Goal: Information Seeking & Learning: Learn about a topic

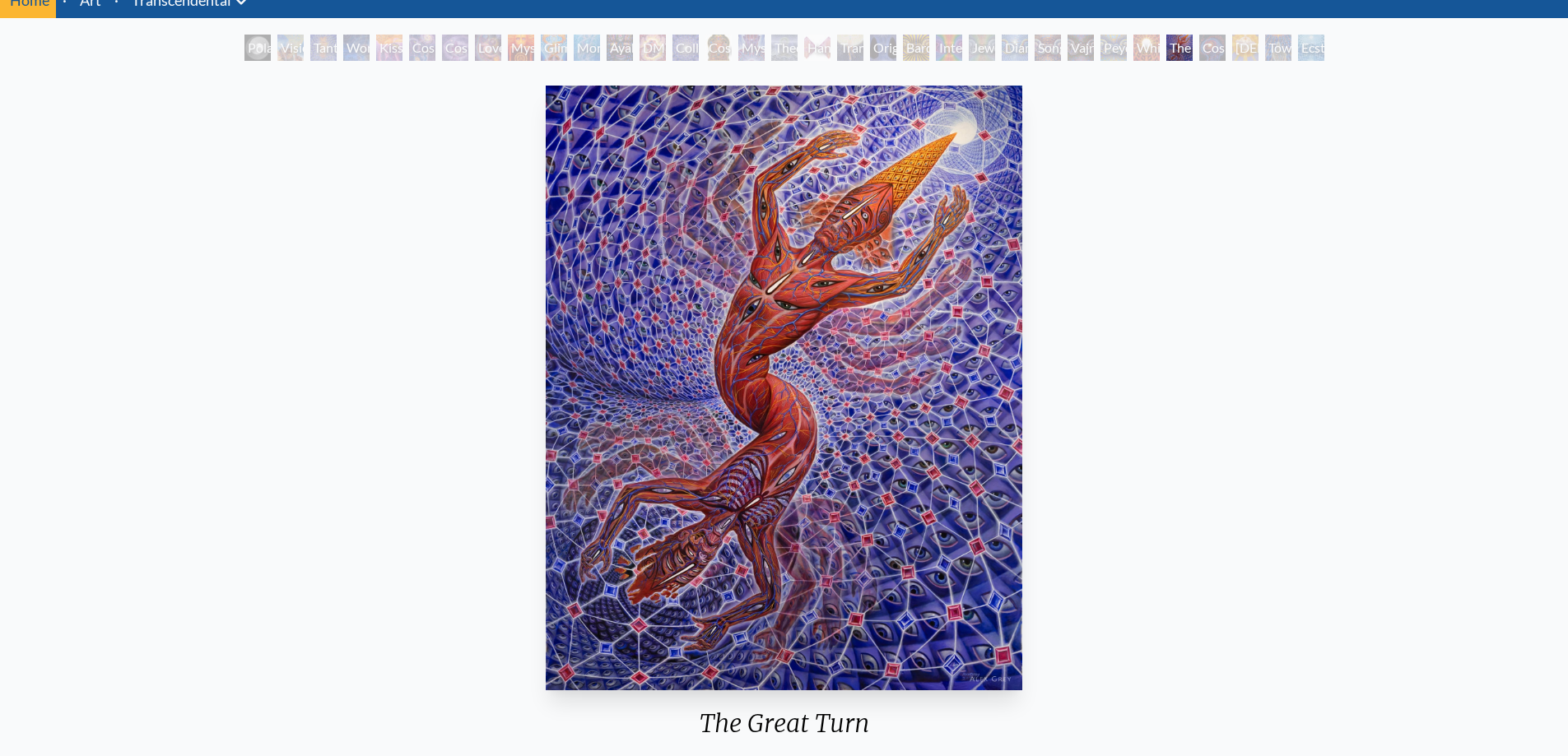
scroll to position [83, 0]
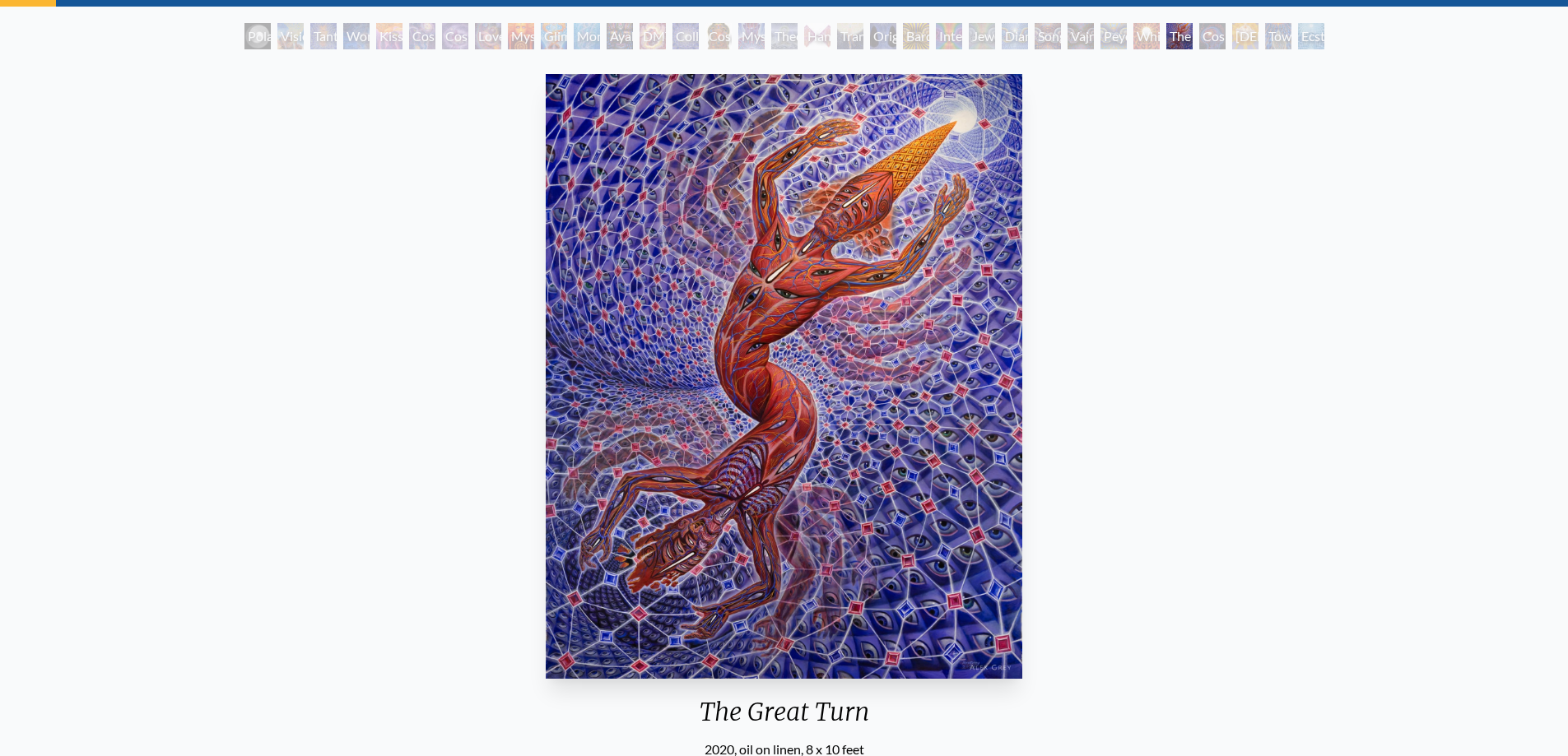
click at [725, 445] on img "29 / 33" at bounding box center [784, 377] width 477 height 605
click at [294, 44] on div "Visionary Origin of Language" at bounding box center [290, 36] width 26 height 26
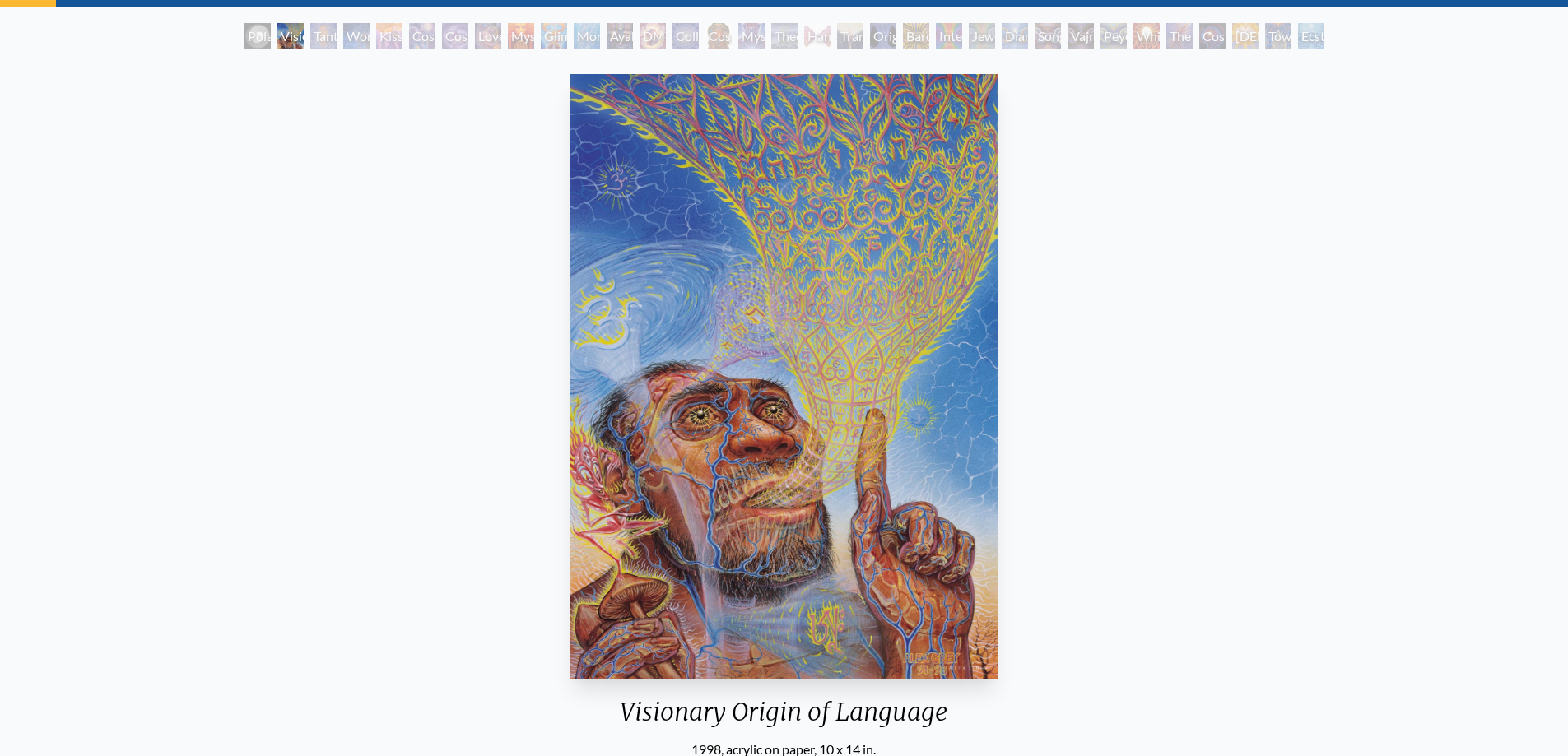
click at [313, 42] on div "Tantra" at bounding box center [323, 36] width 26 height 26
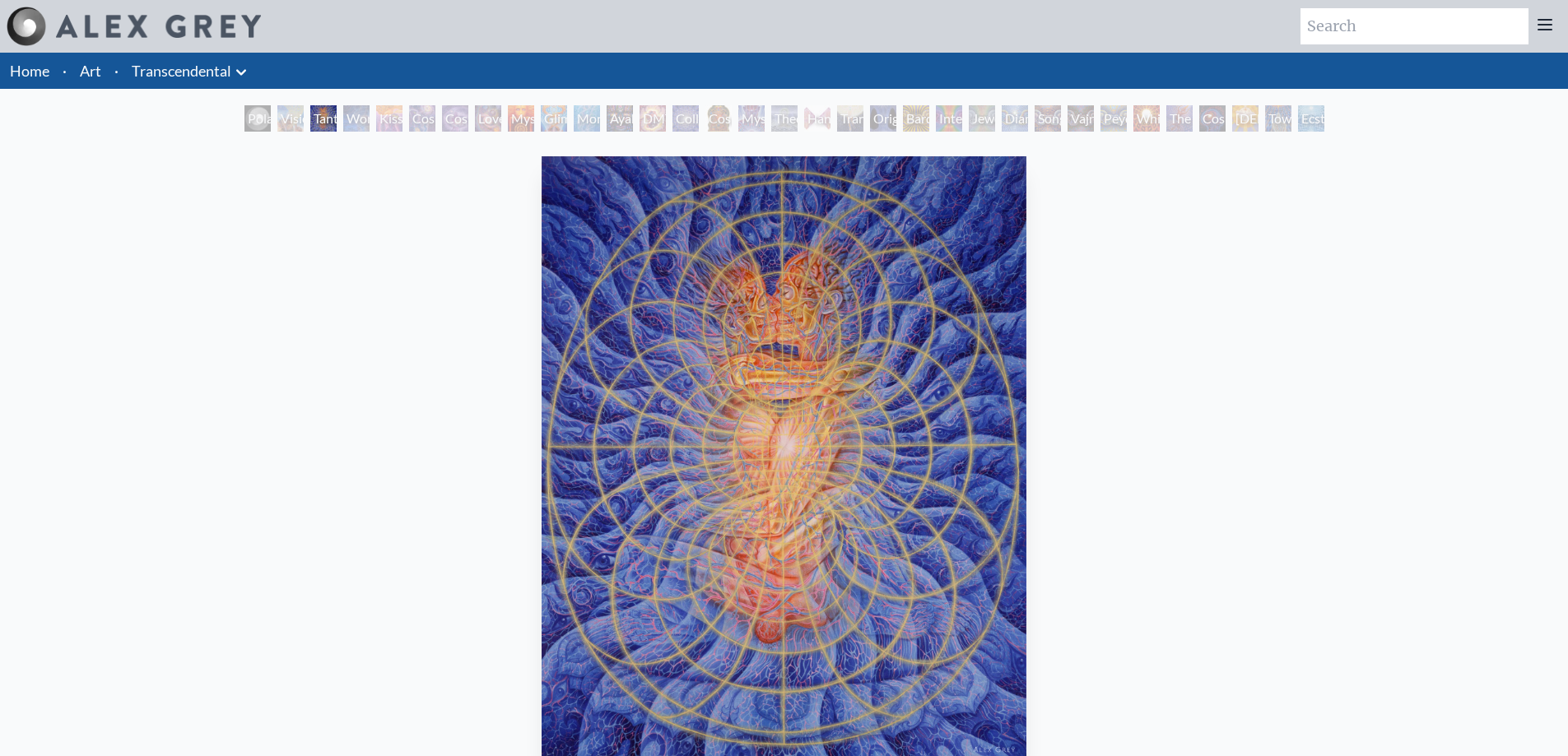
click at [363, 126] on div "Wonder" at bounding box center [356, 117] width 26 height 26
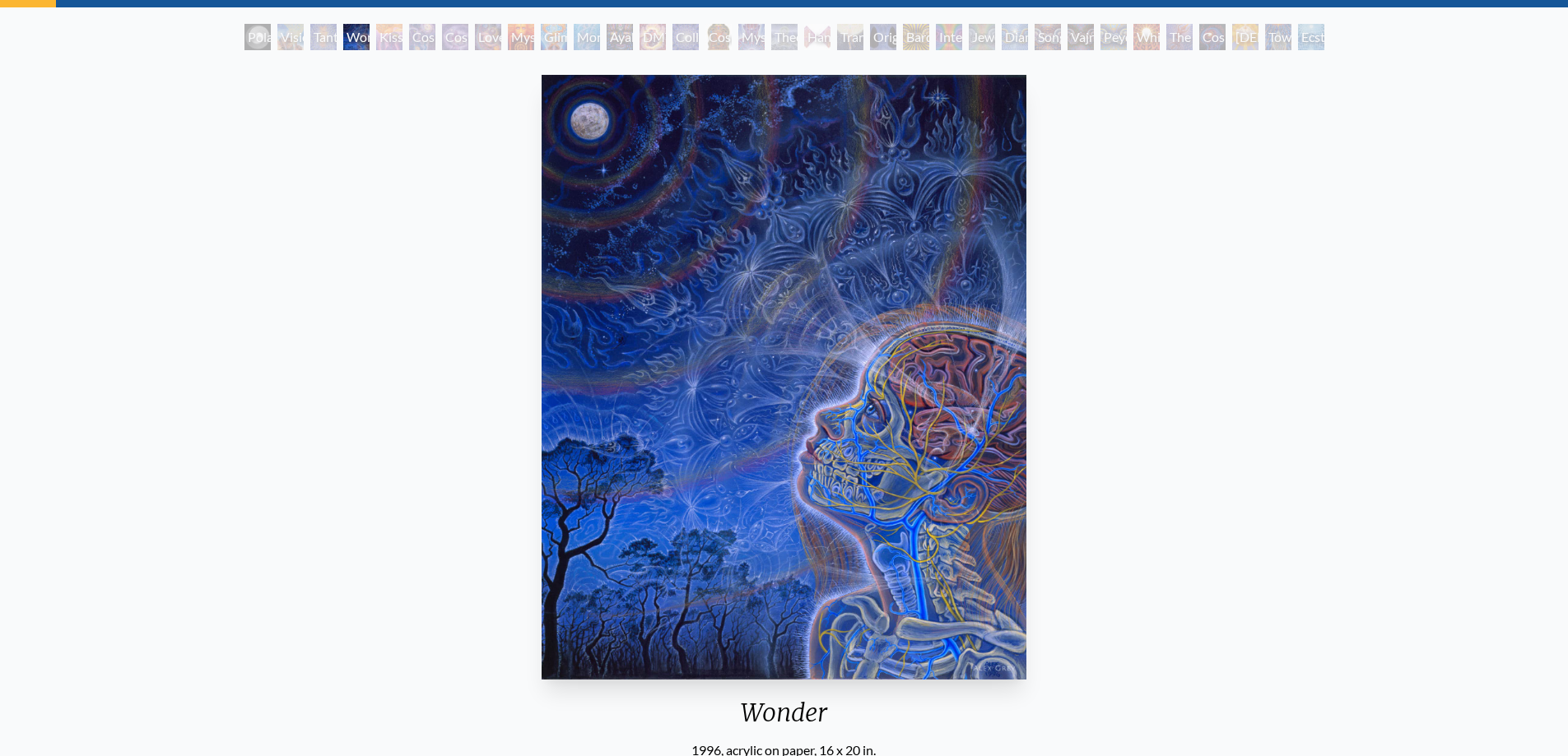
scroll to position [83, 0]
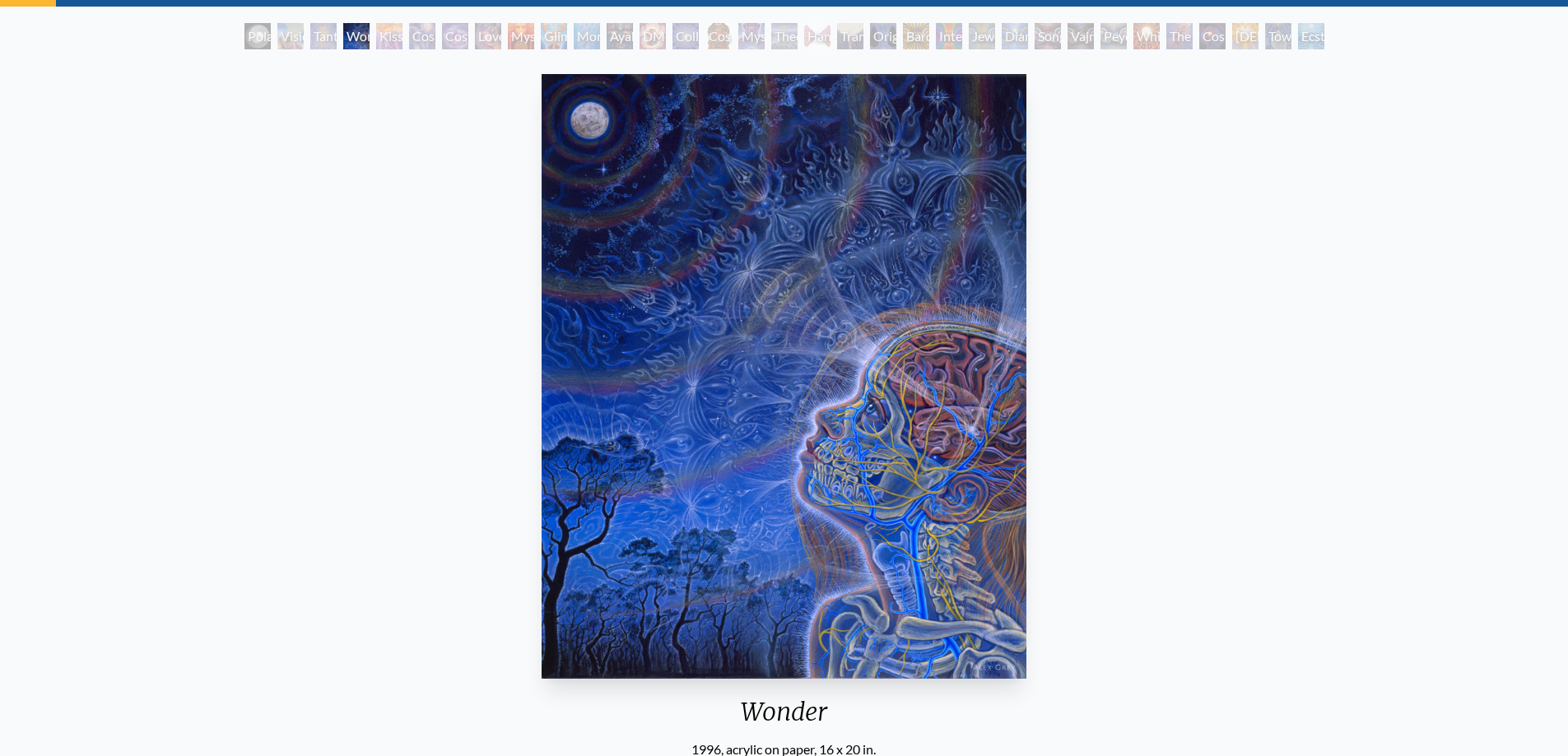
click at [390, 44] on div "Kiss of the [MEDICAL_DATA]" at bounding box center [388, 36] width 26 height 26
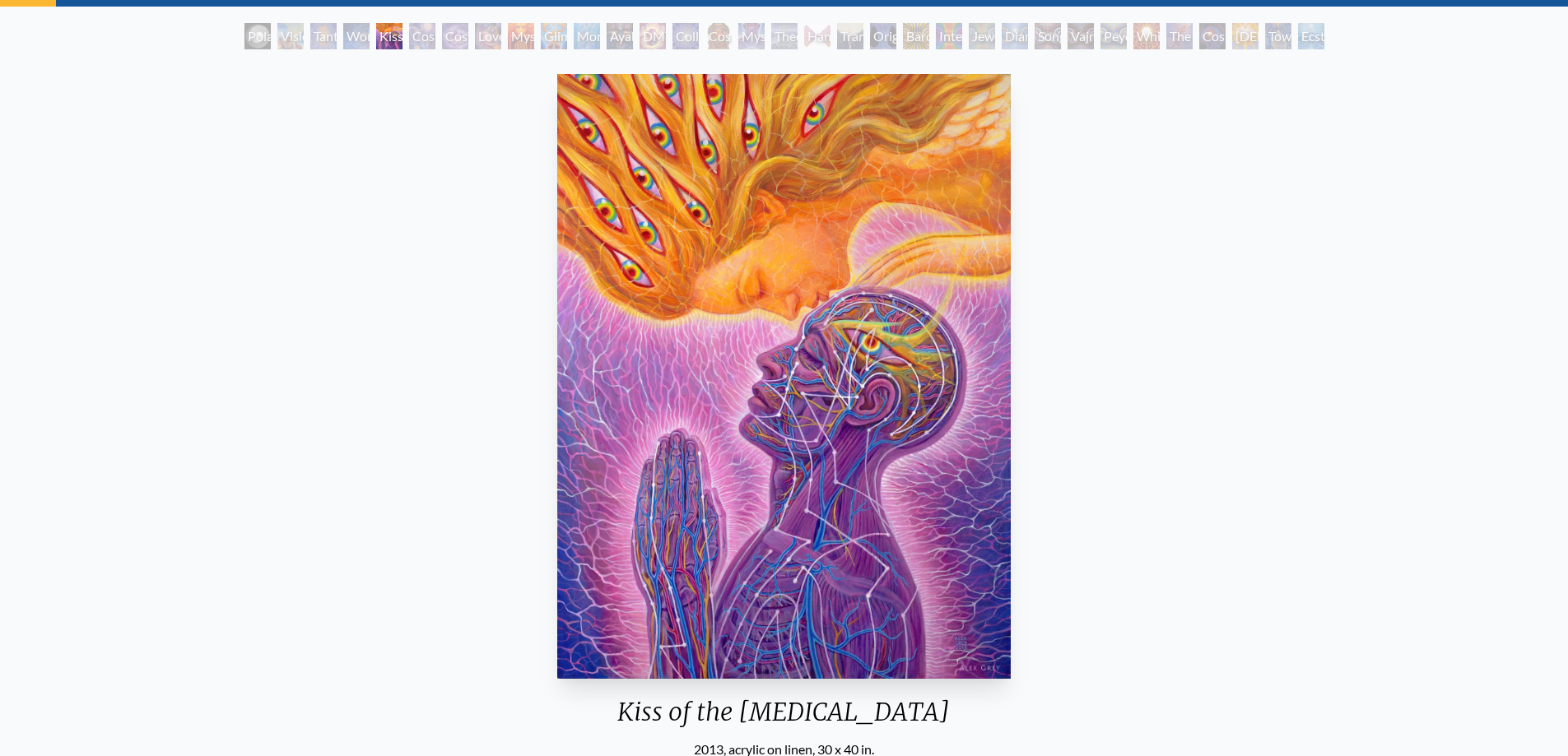
click at [419, 39] on div "Cosmic Creativity" at bounding box center [422, 36] width 26 height 26
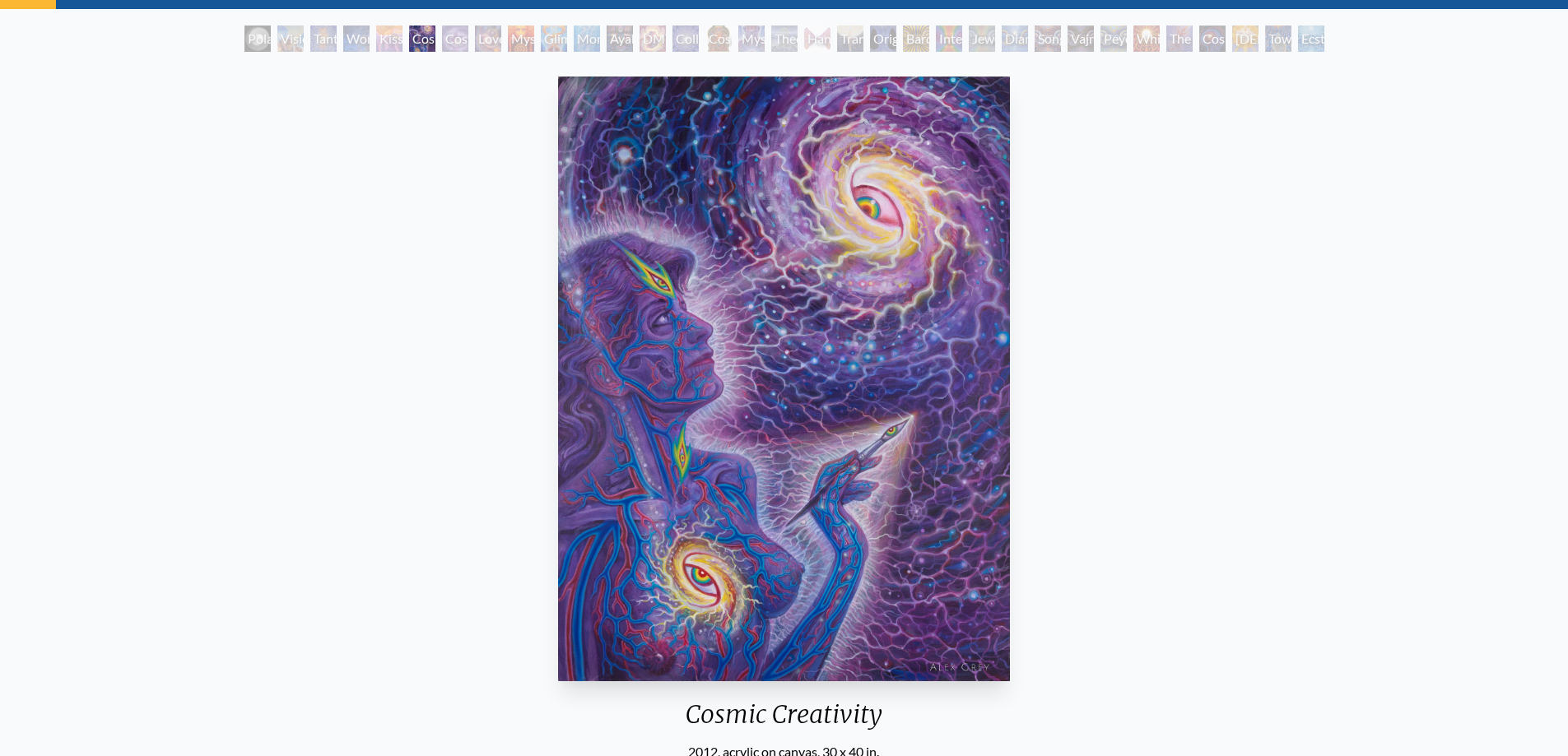
scroll to position [83, 0]
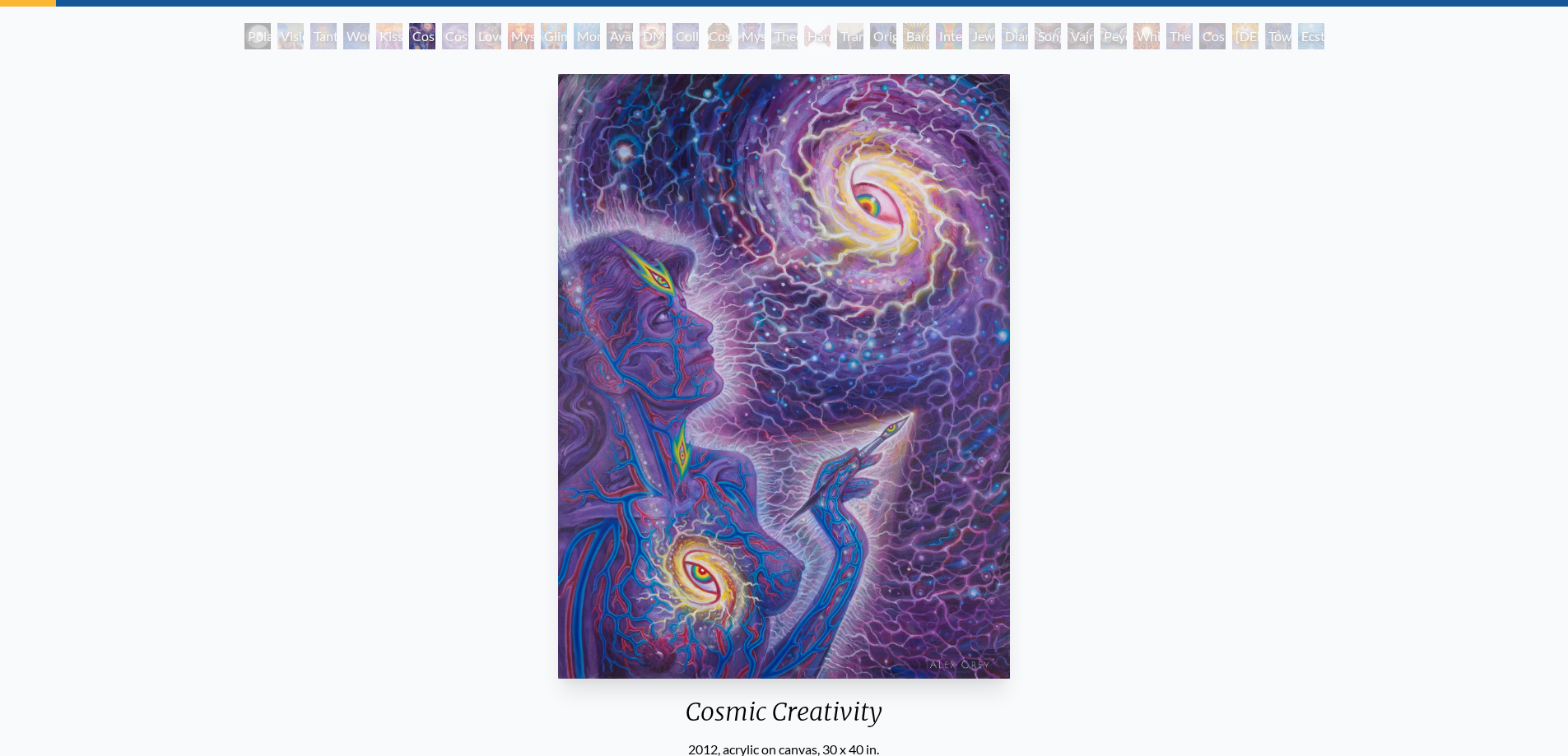
click at [456, 47] on div "Cosmic Artist" at bounding box center [455, 36] width 26 height 26
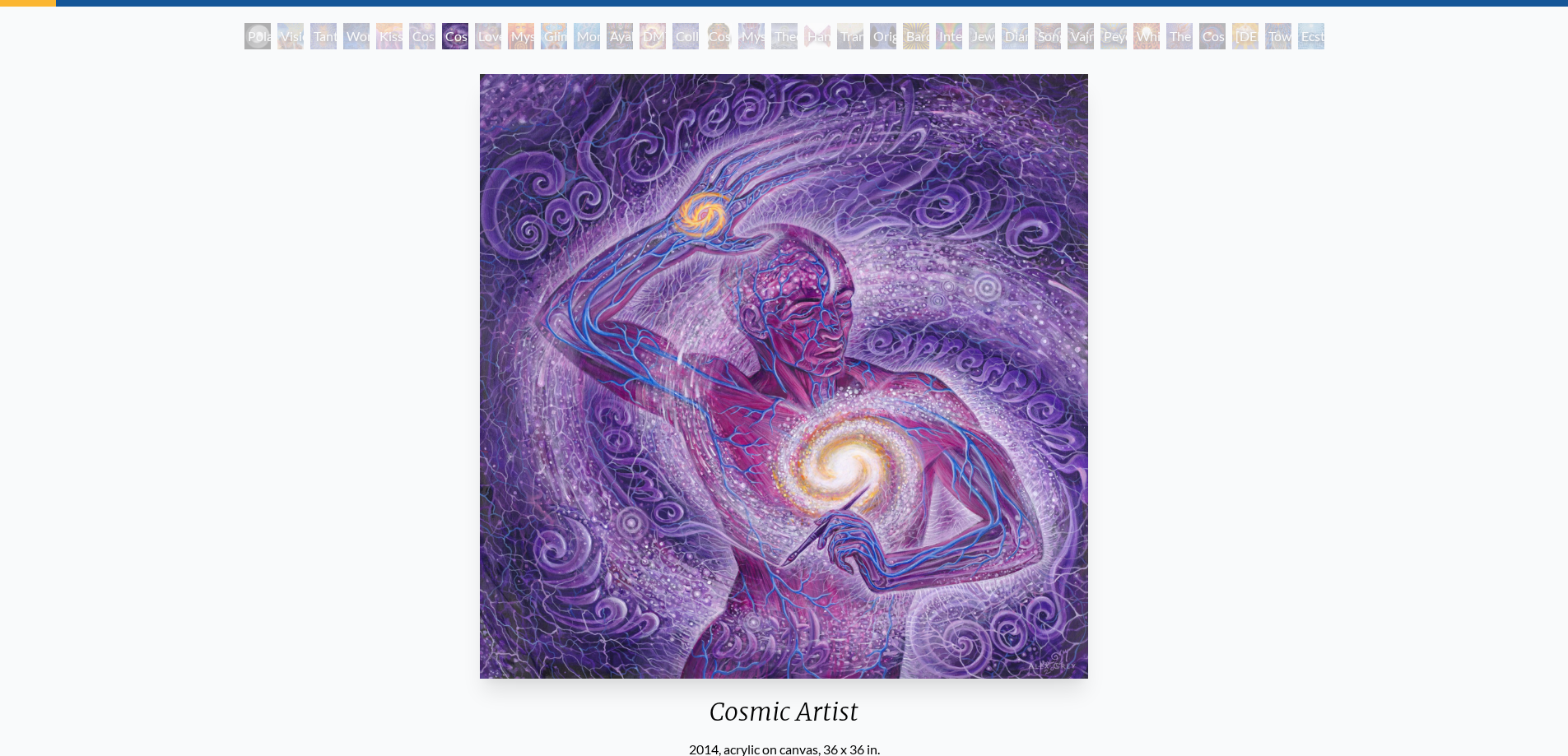
click at [475, 38] on div "Love is a Cosmic Force" at bounding box center [488, 36] width 26 height 26
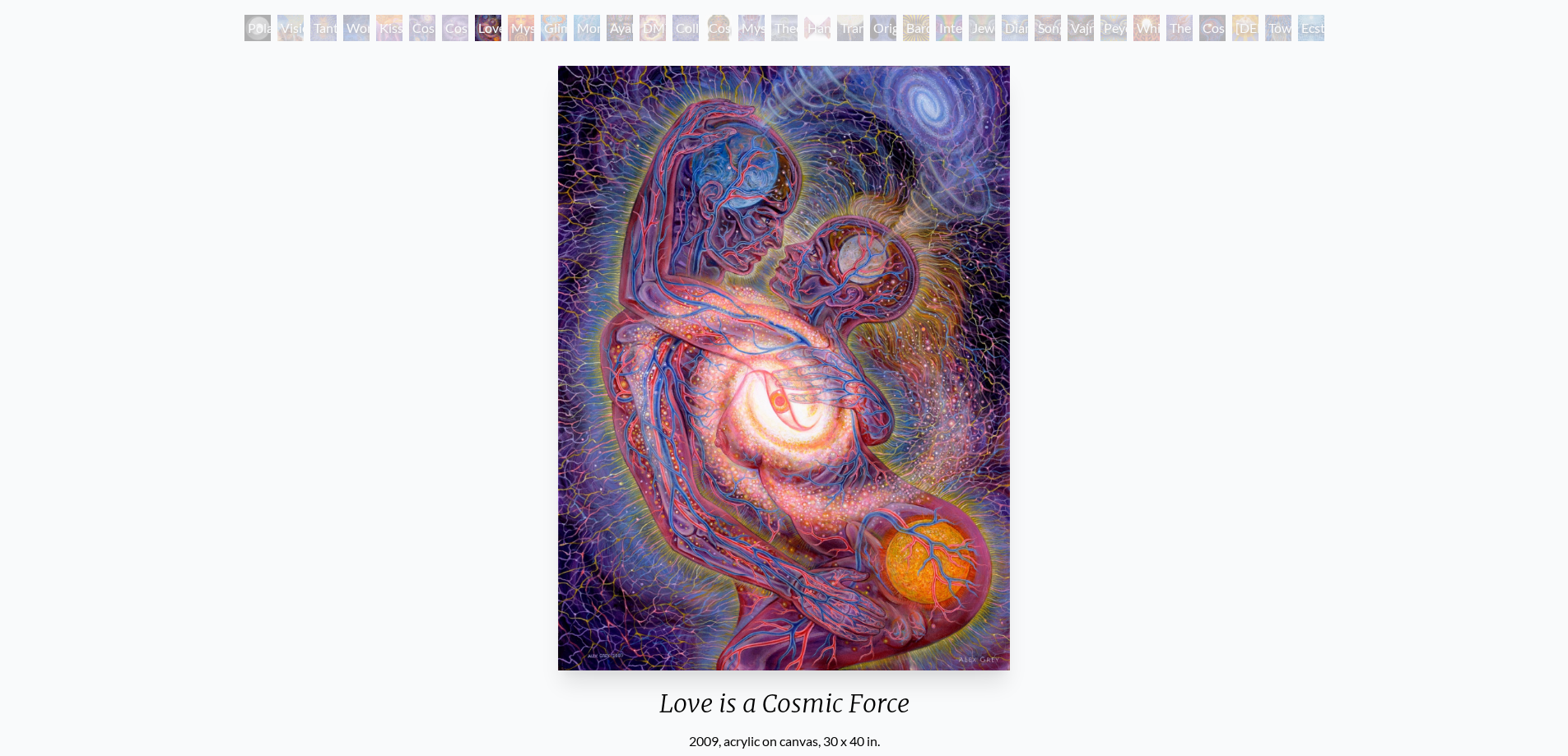
scroll to position [83, 0]
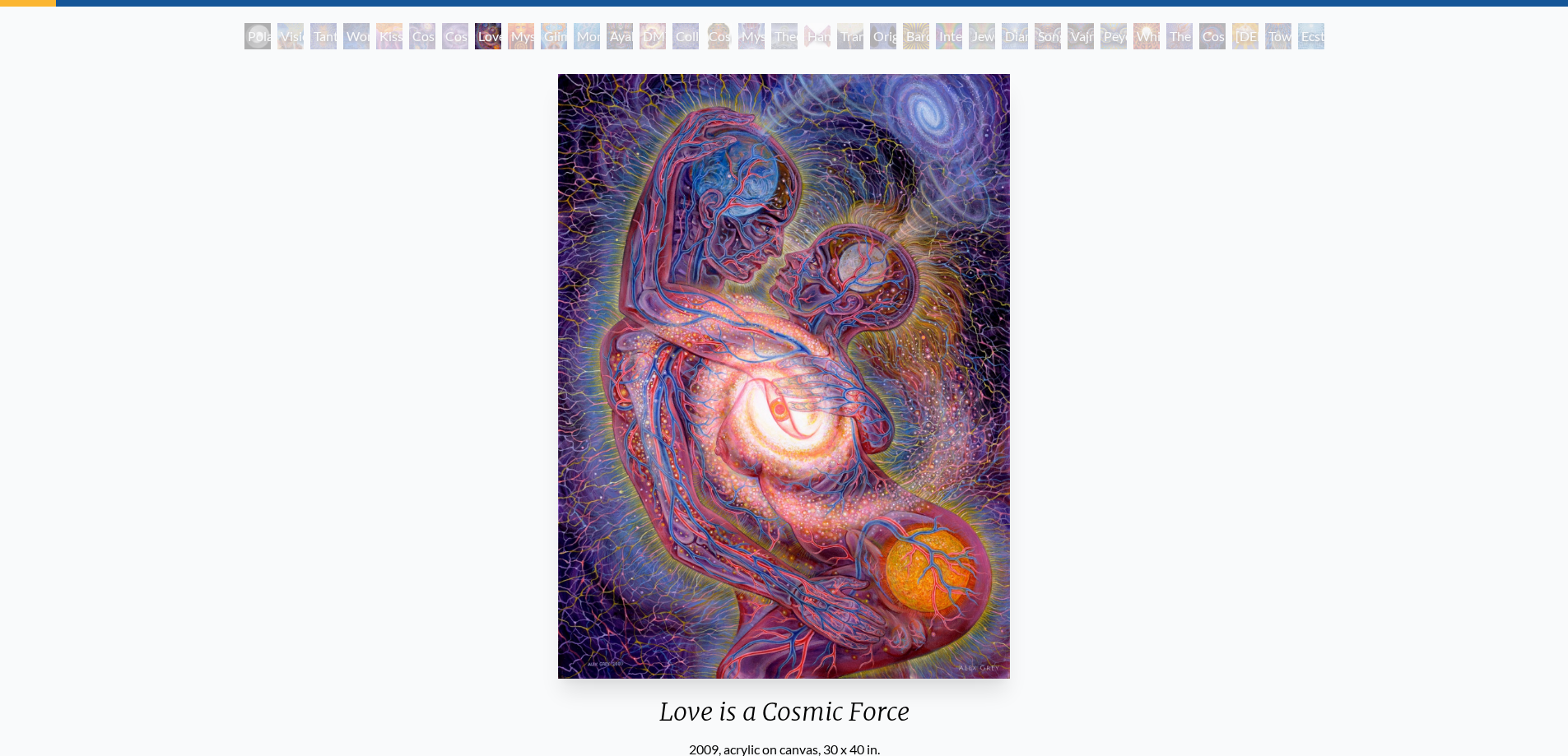
click at [518, 42] on div "Mysteriosa 2" at bounding box center [520, 36] width 26 height 26
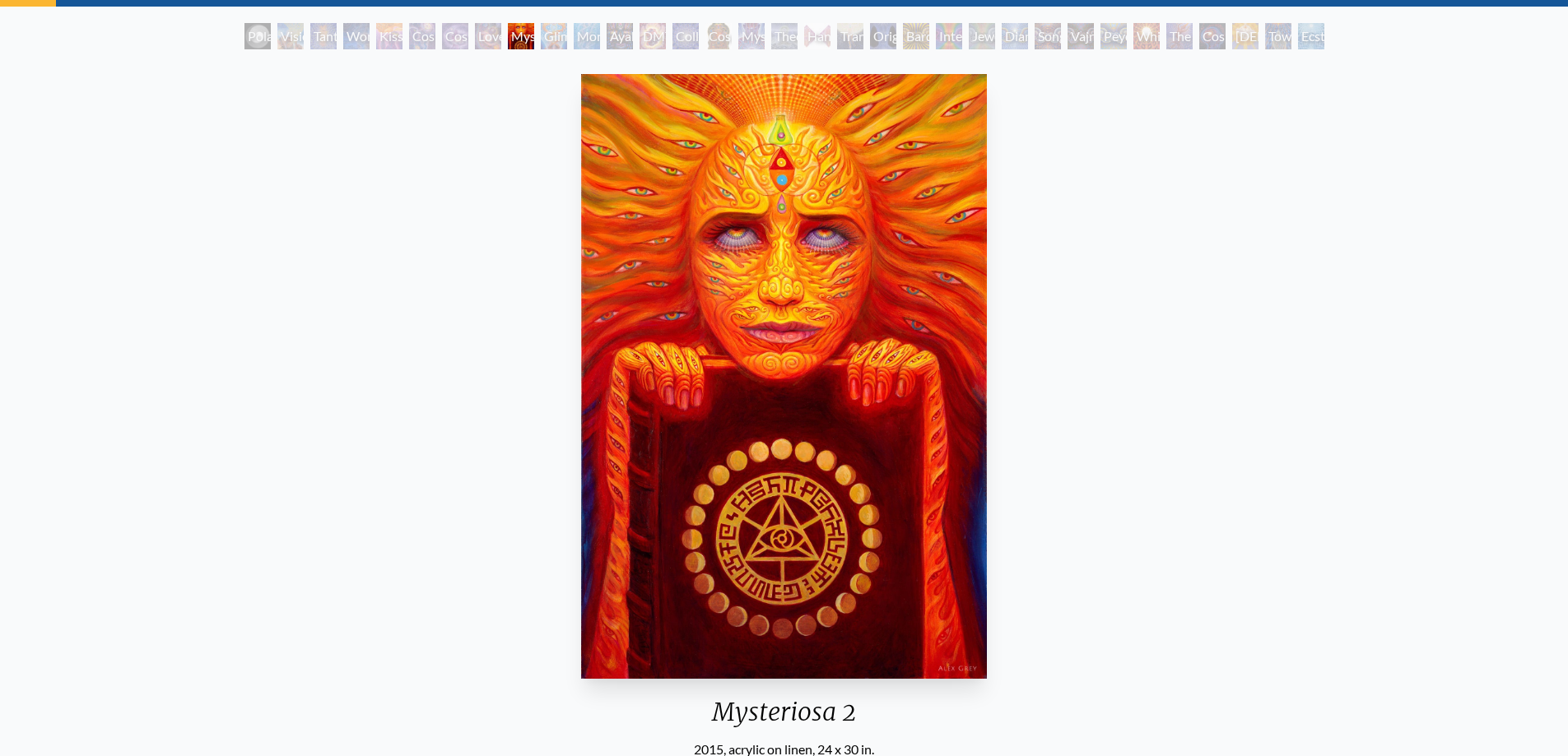
click at [553, 48] on div "Glimpsing the Empyrean" at bounding box center [553, 36] width 26 height 26
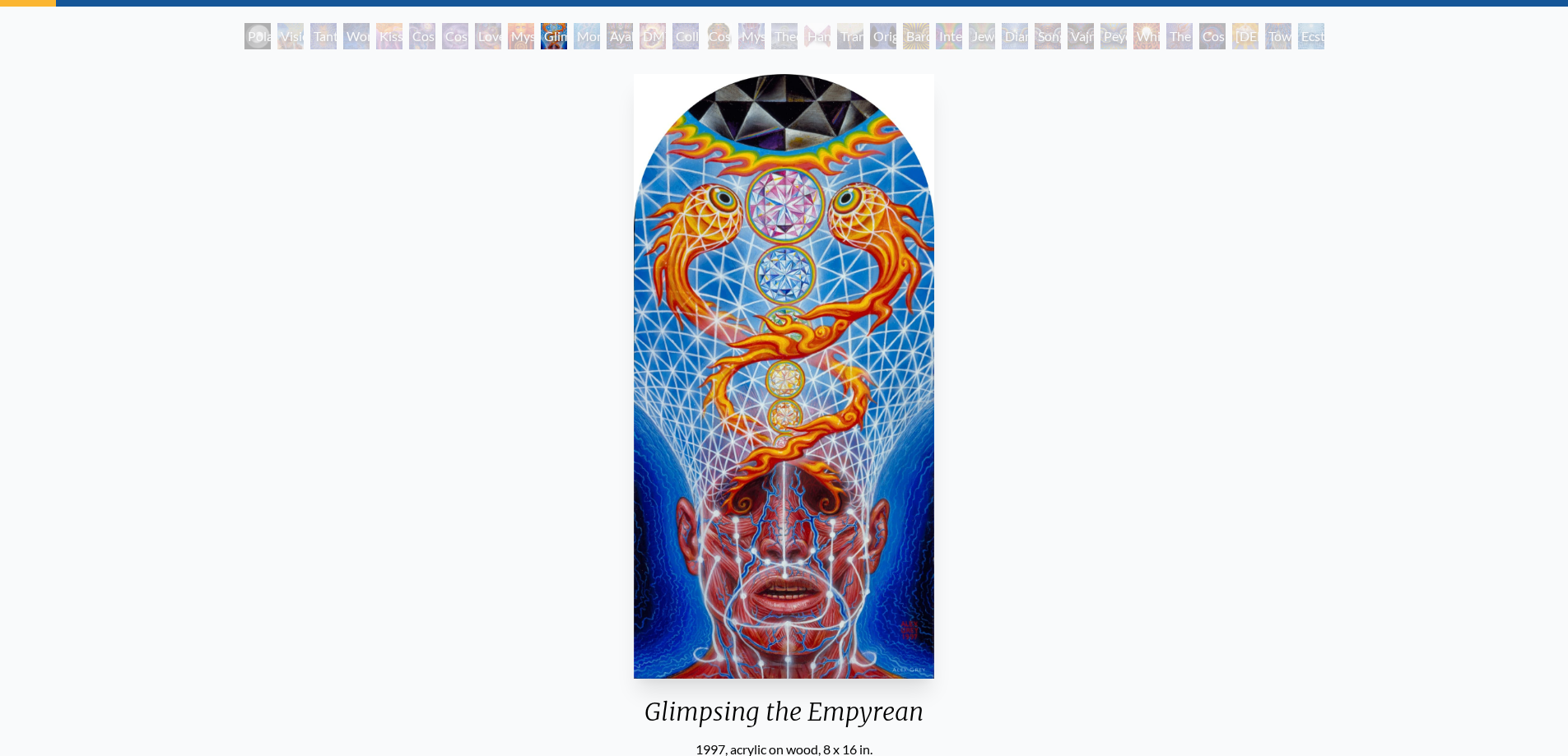
click at [579, 42] on div "Monochord" at bounding box center [587, 36] width 26 height 26
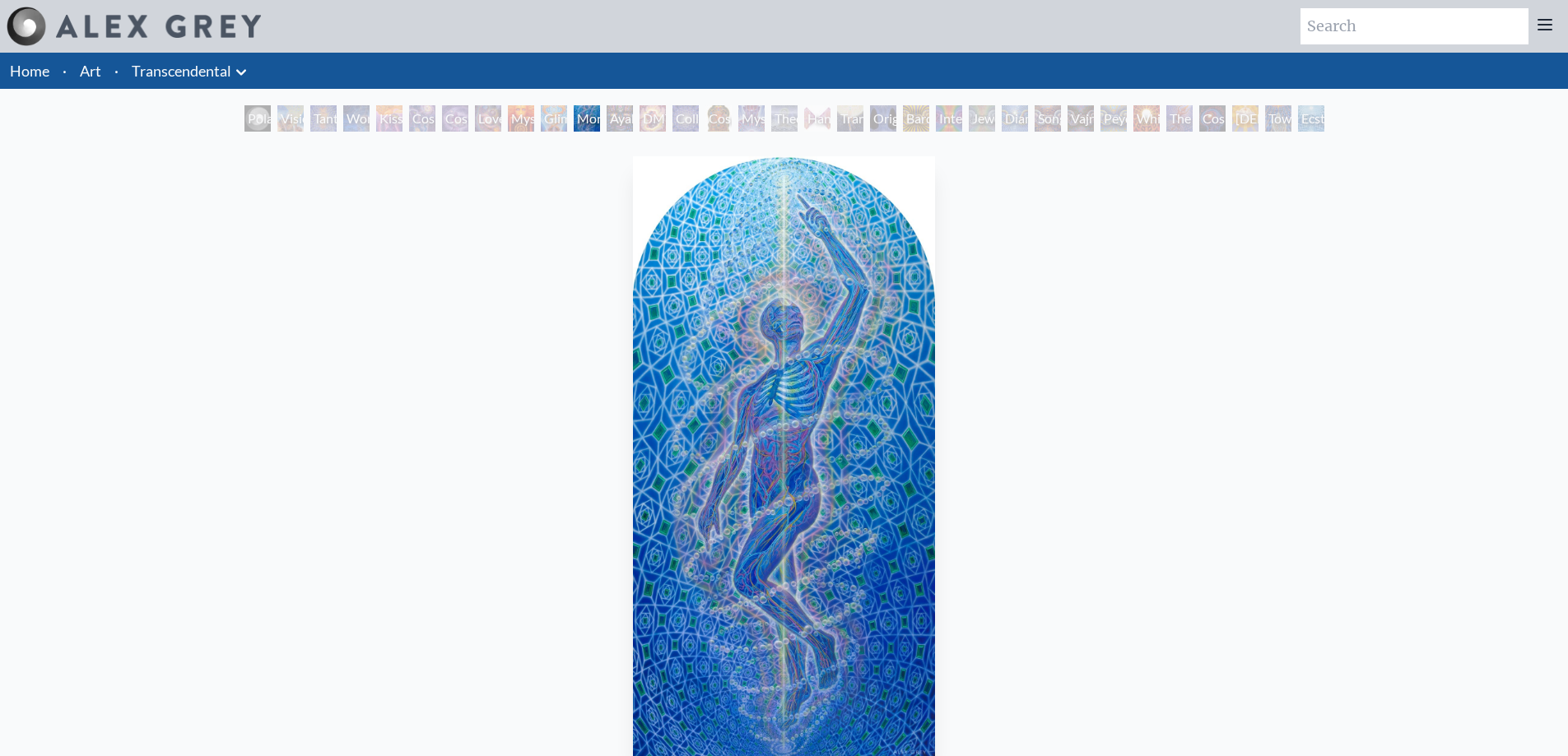
click at [606, 123] on div "Ayahuasca Visitation" at bounding box center [619, 117] width 26 height 26
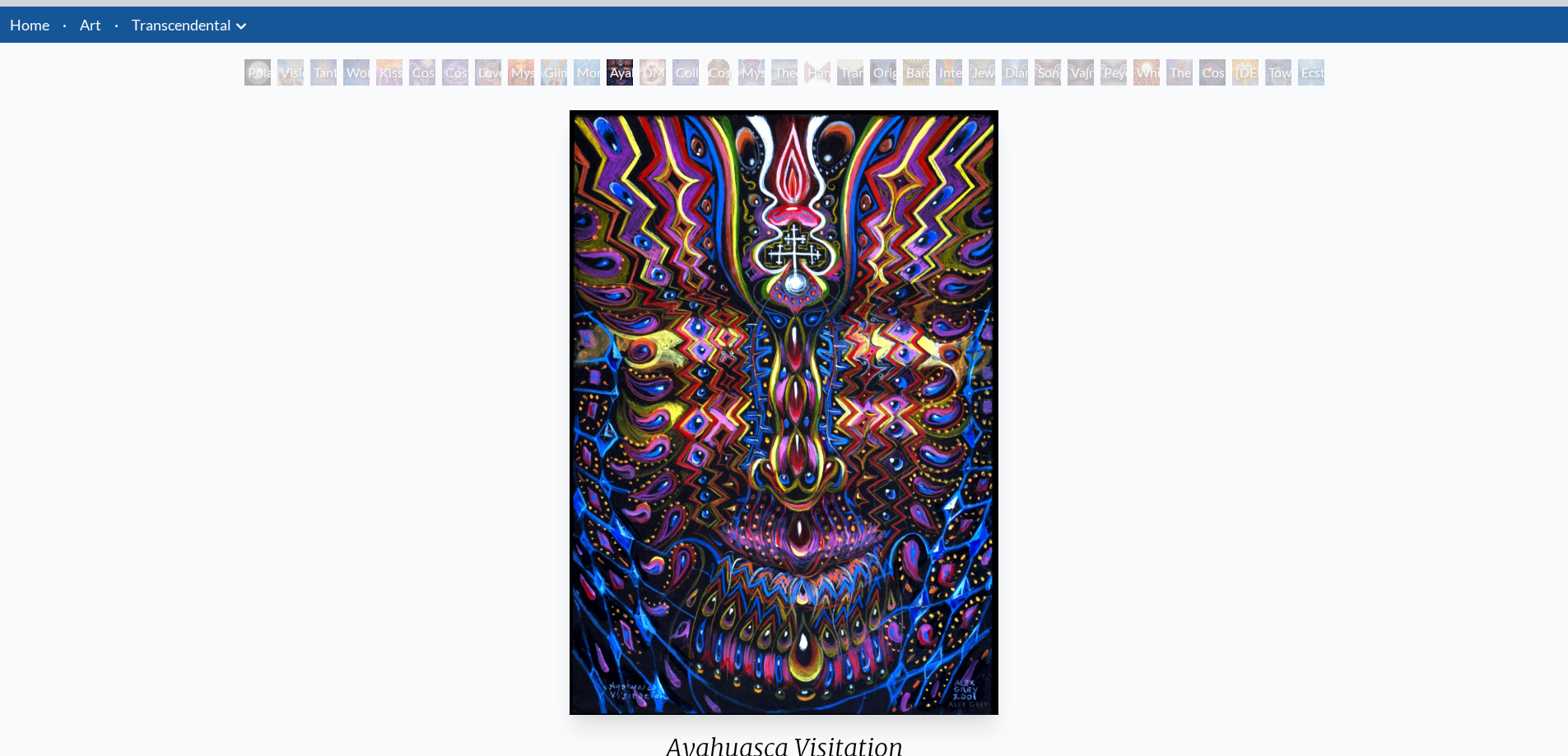
scroll to position [83, 0]
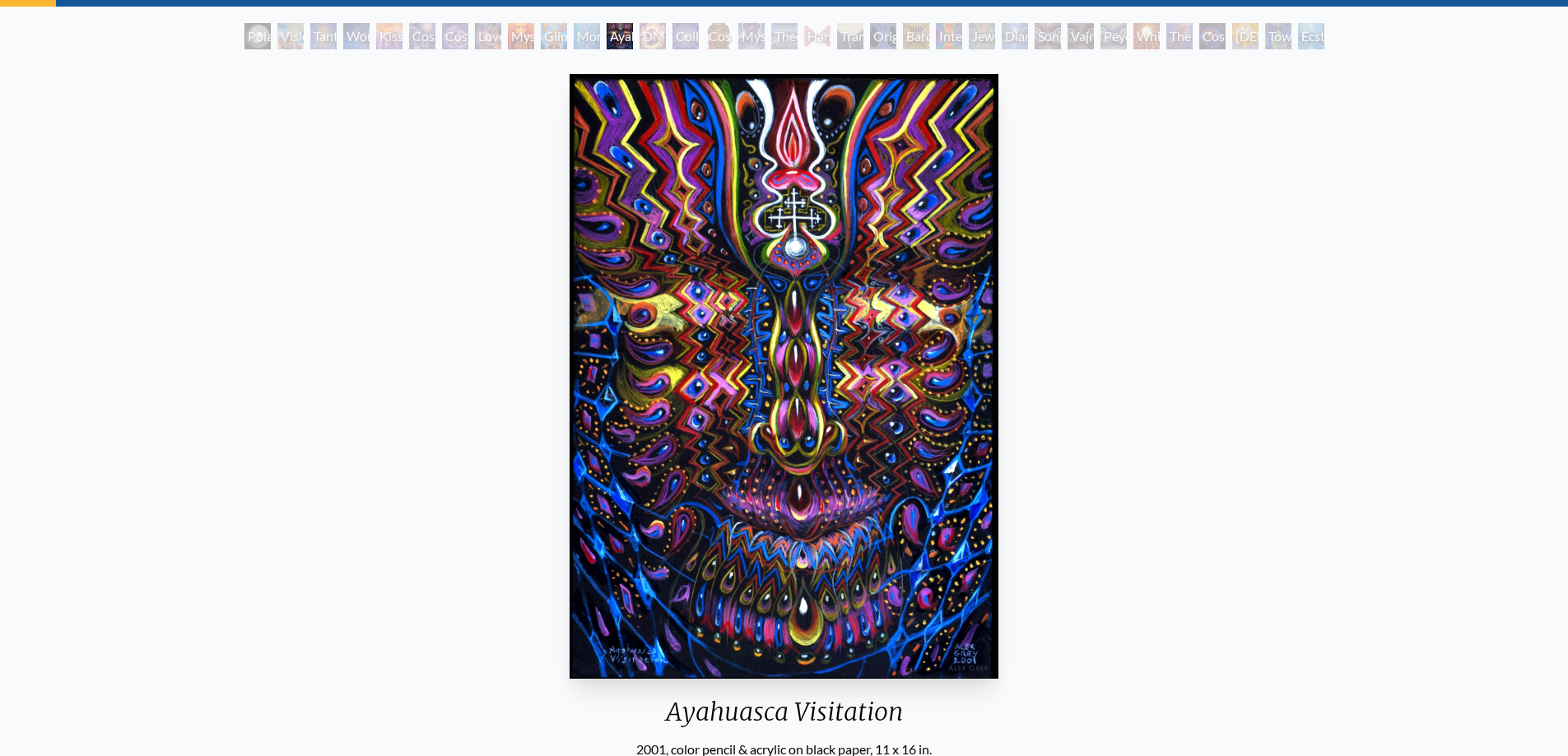
click at [647, 45] on div "DMT - The Spirit Molecule" at bounding box center [652, 36] width 26 height 26
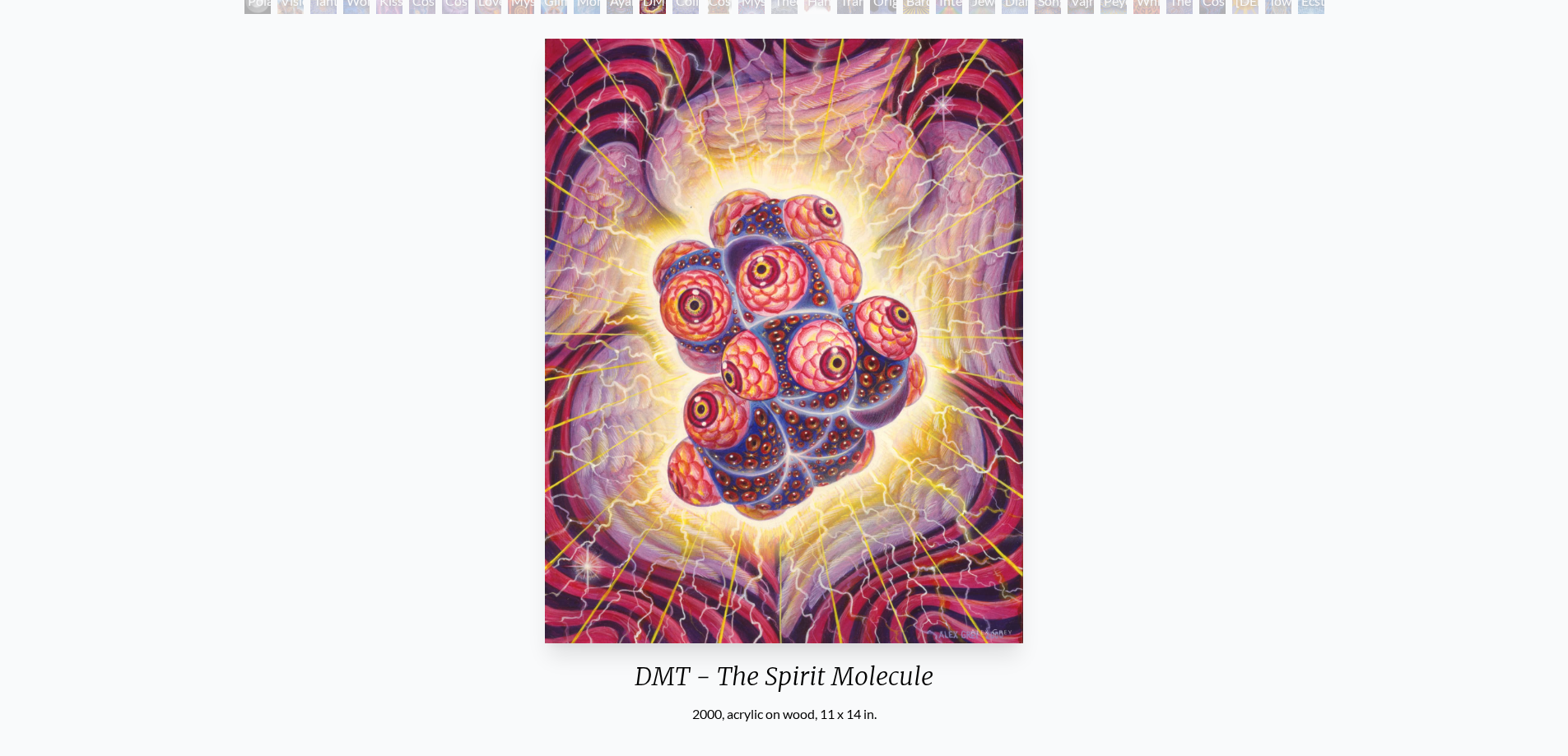
scroll to position [83, 0]
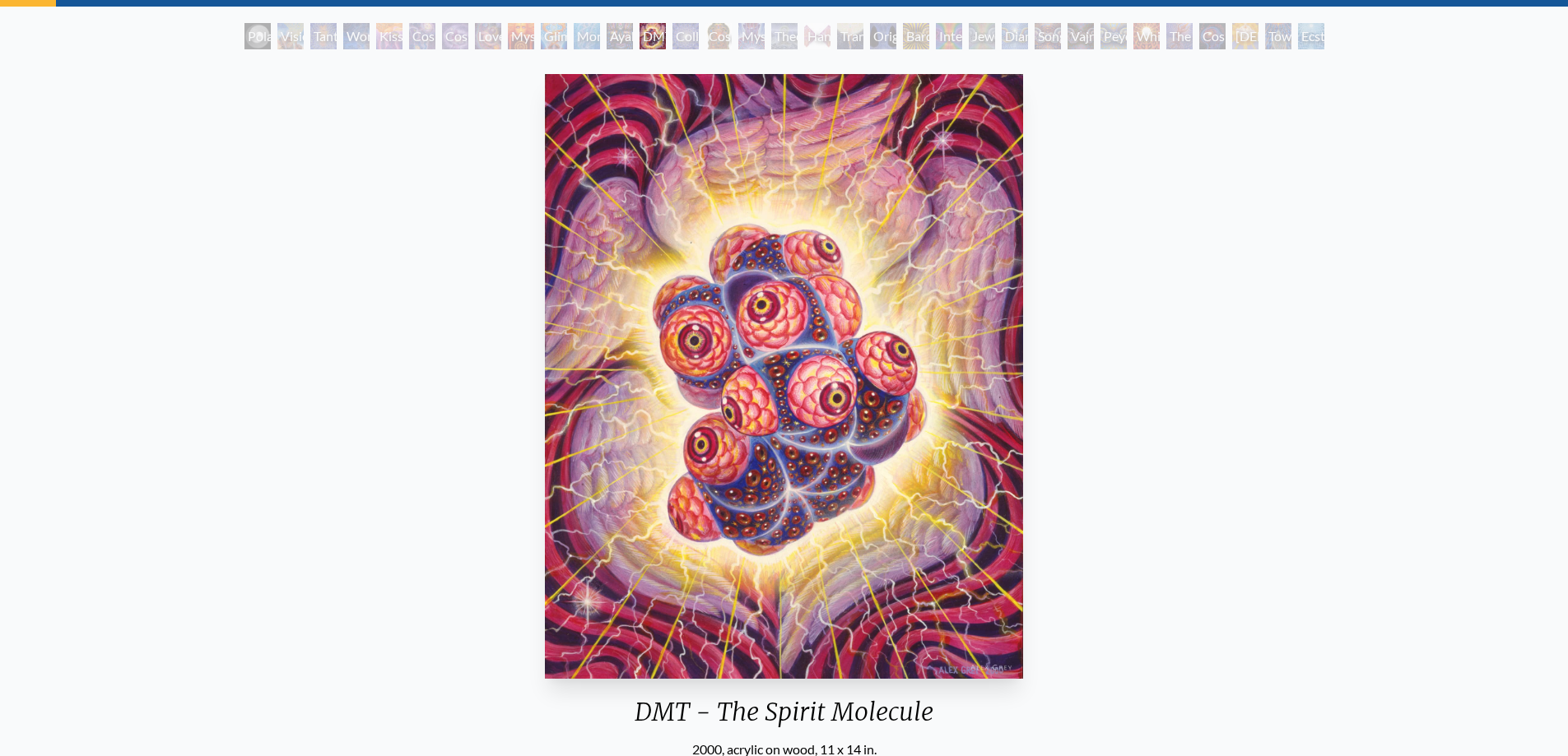
click at [681, 44] on div "Collective Vision" at bounding box center [685, 36] width 26 height 26
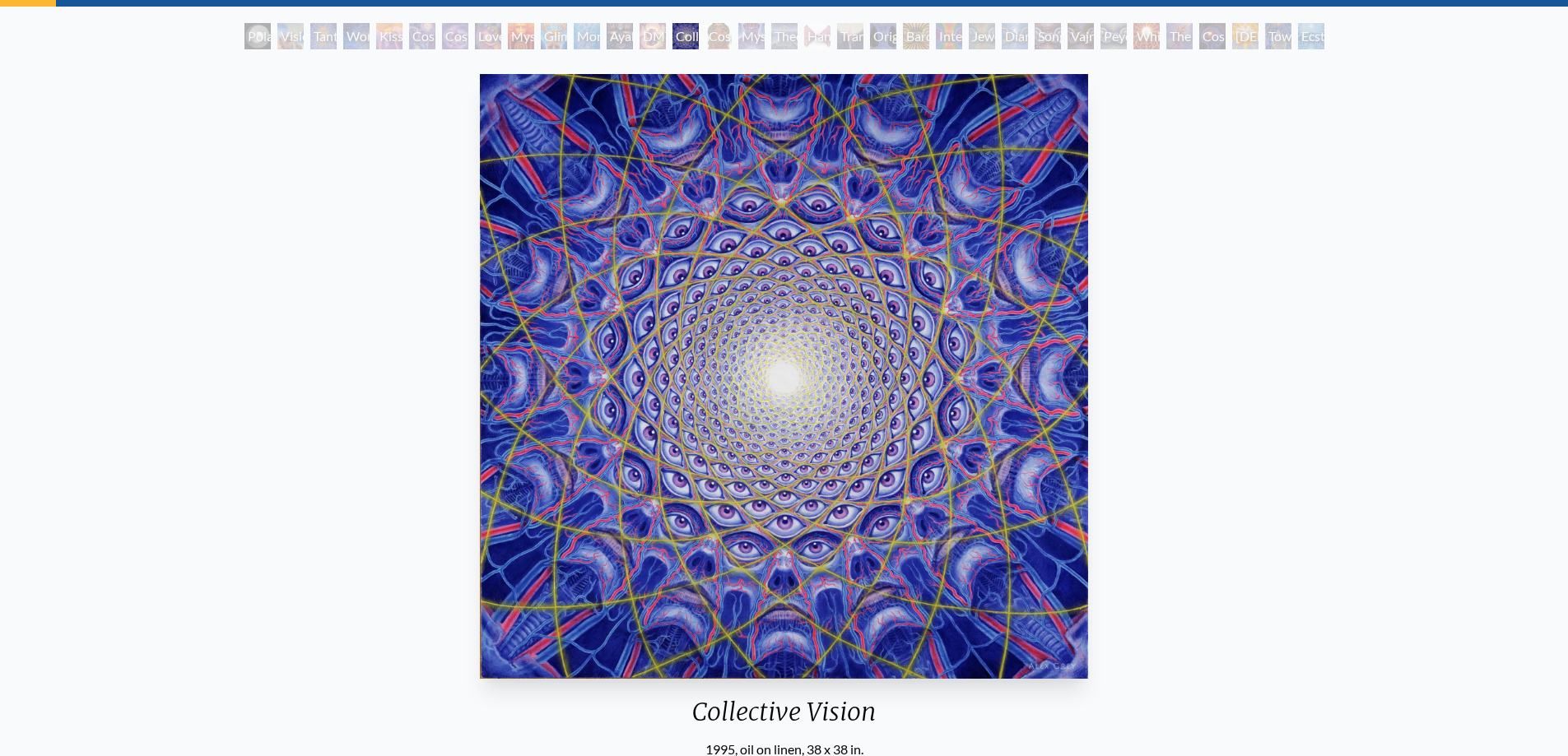
click at [705, 45] on div "Cosmic [DEMOGRAPHIC_DATA]" at bounding box center [718, 36] width 26 height 26
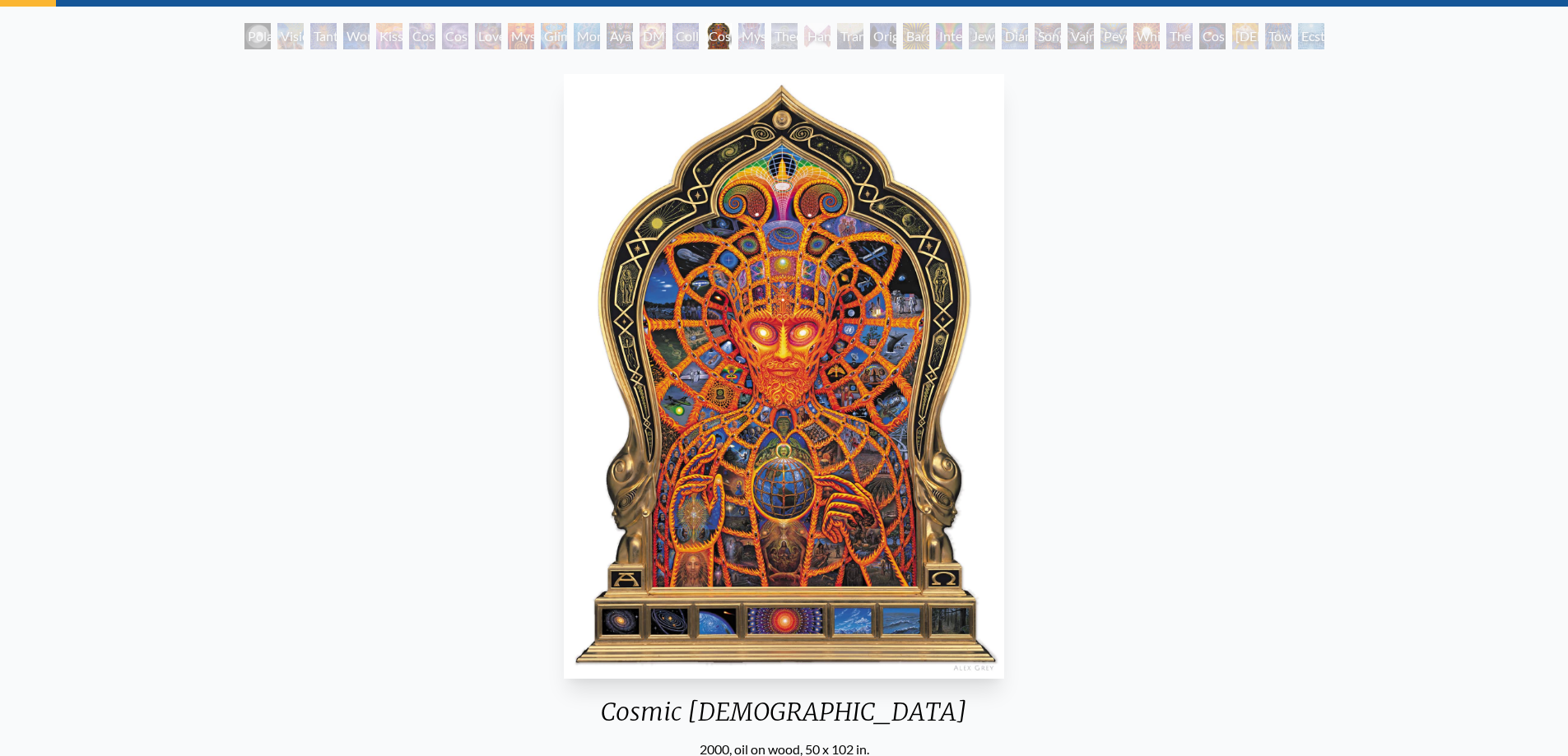
click at [745, 46] on div "Mystic Eye" at bounding box center [751, 36] width 26 height 26
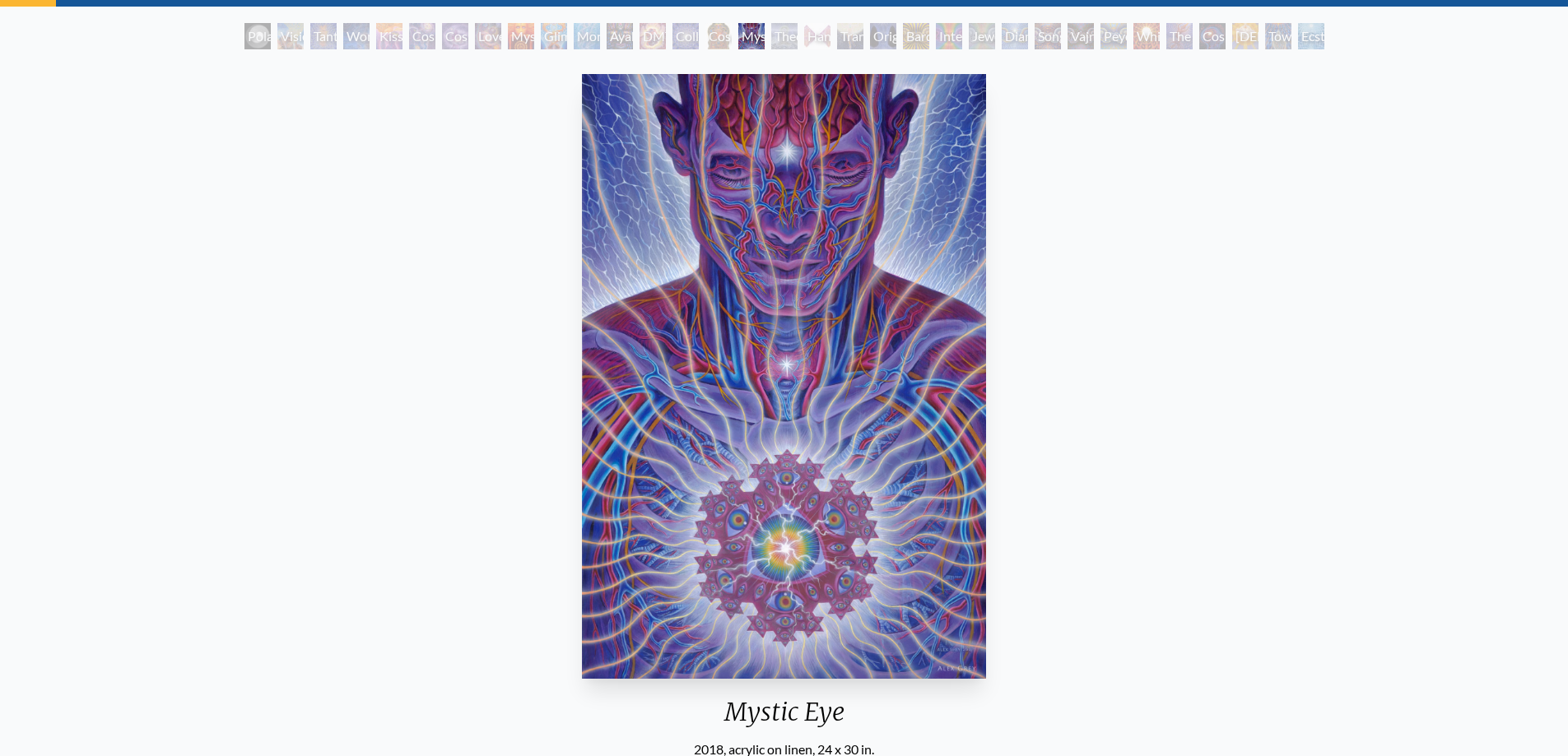
click at [776, 48] on div "Theologue" at bounding box center [784, 36] width 26 height 26
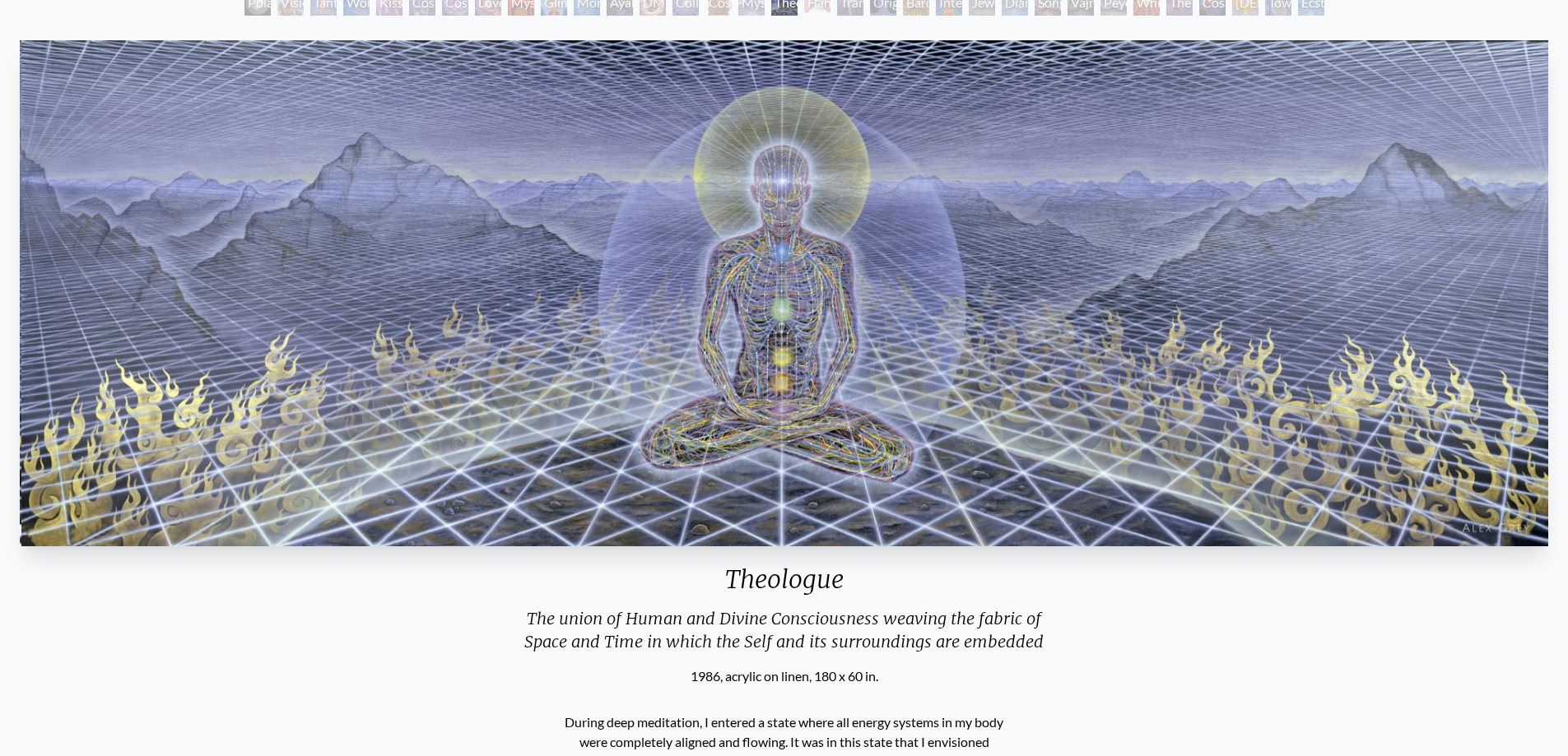
scroll to position [83, 0]
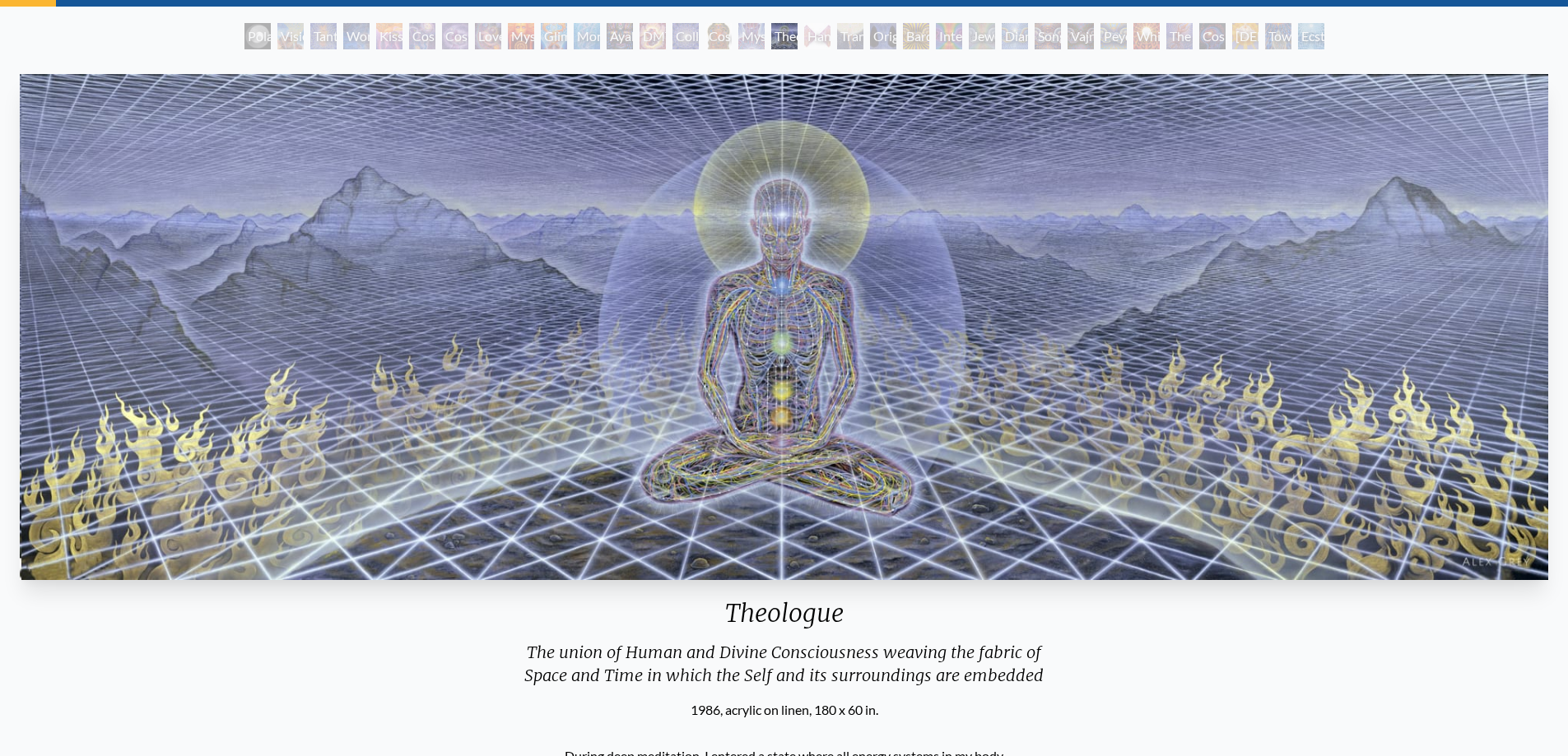
click at [806, 38] on div "Hands that See" at bounding box center [817, 36] width 26 height 26
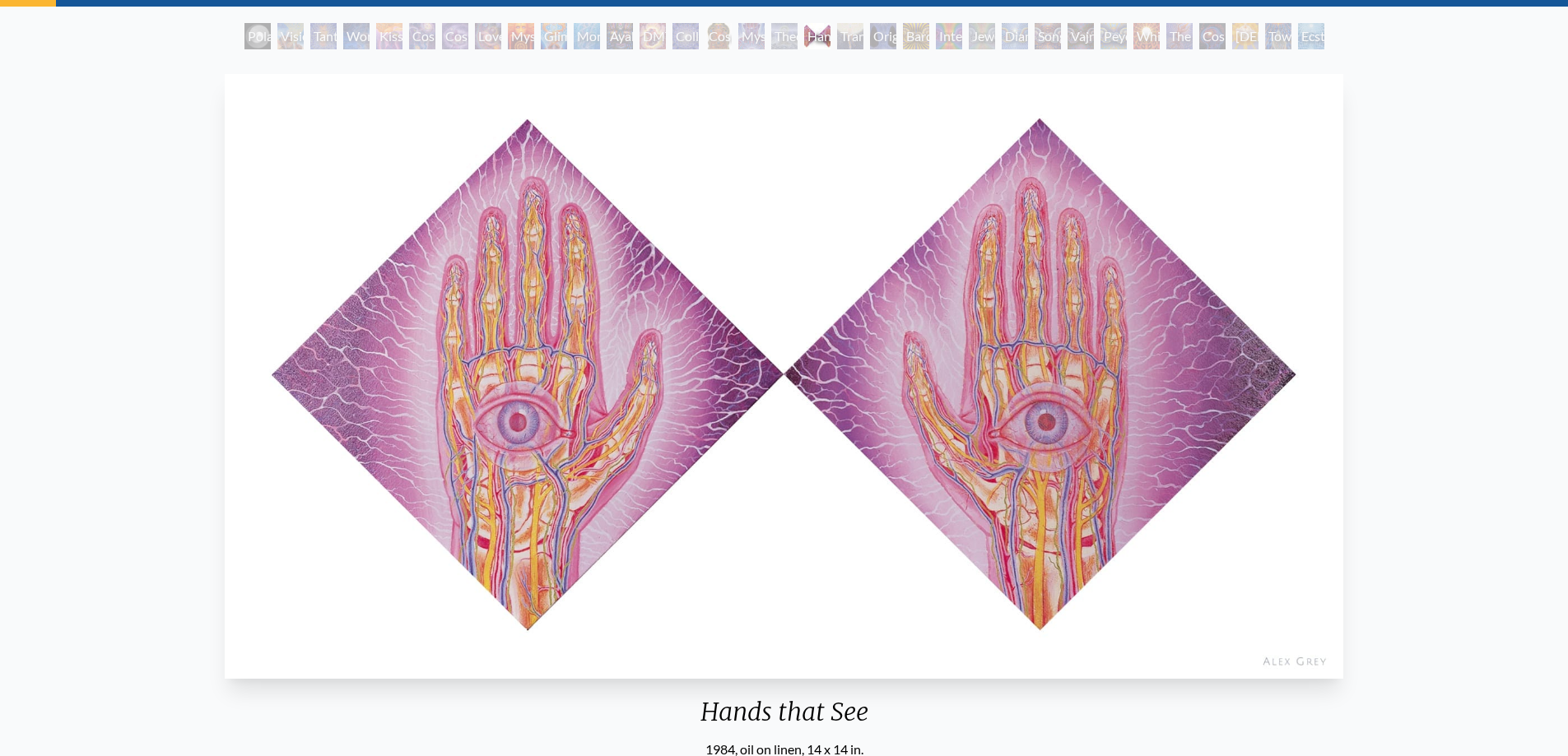
click at [844, 47] on div "Transfiguration" at bounding box center [849, 36] width 26 height 26
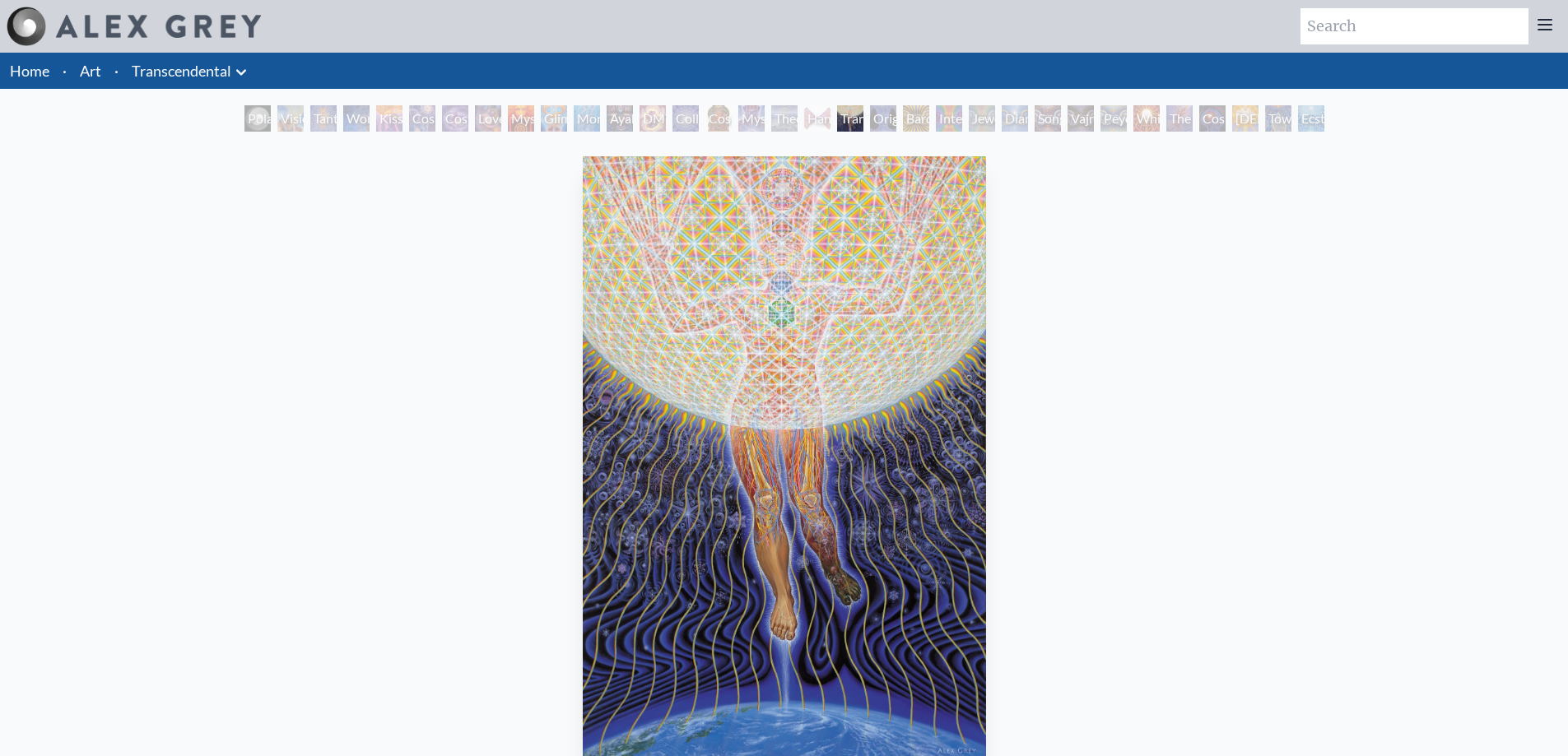
click at [877, 127] on div "Original Face" at bounding box center [883, 117] width 26 height 26
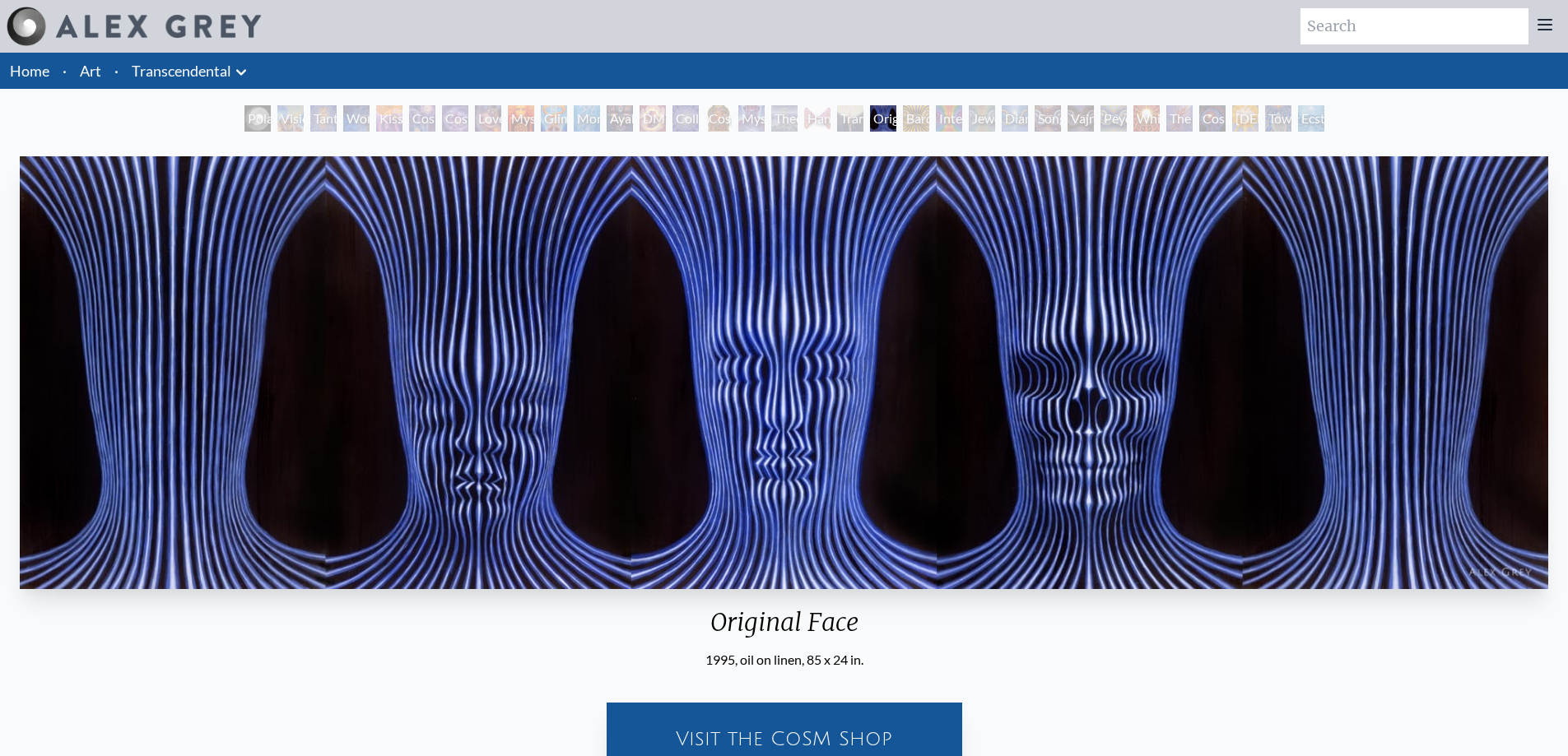
click at [914, 124] on div "Bardo Being" at bounding box center [916, 117] width 26 height 26
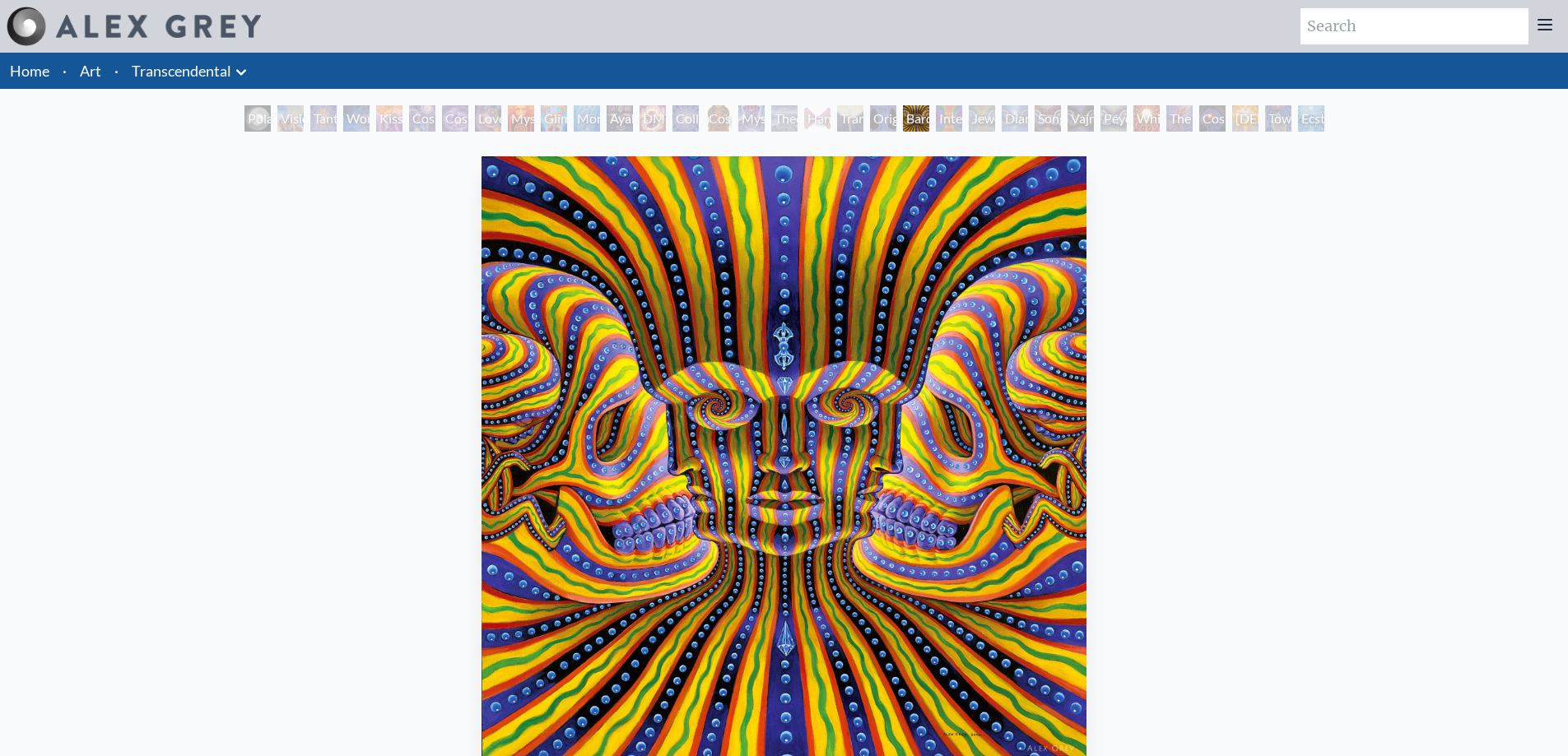
click at [952, 130] on div "Interbeing" at bounding box center [948, 117] width 26 height 26
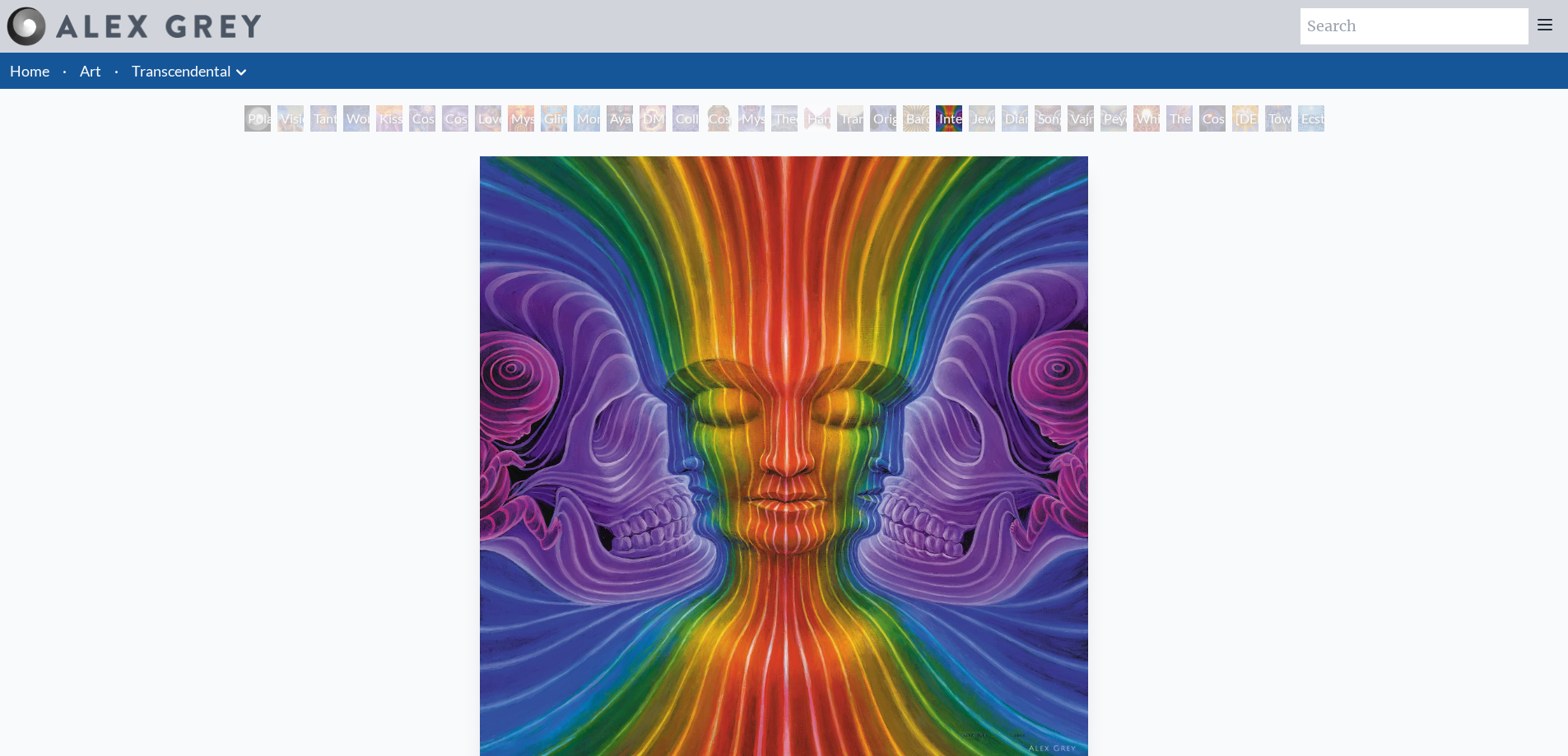
click at [976, 126] on div "Jewel Being" at bounding box center [981, 117] width 26 height 26
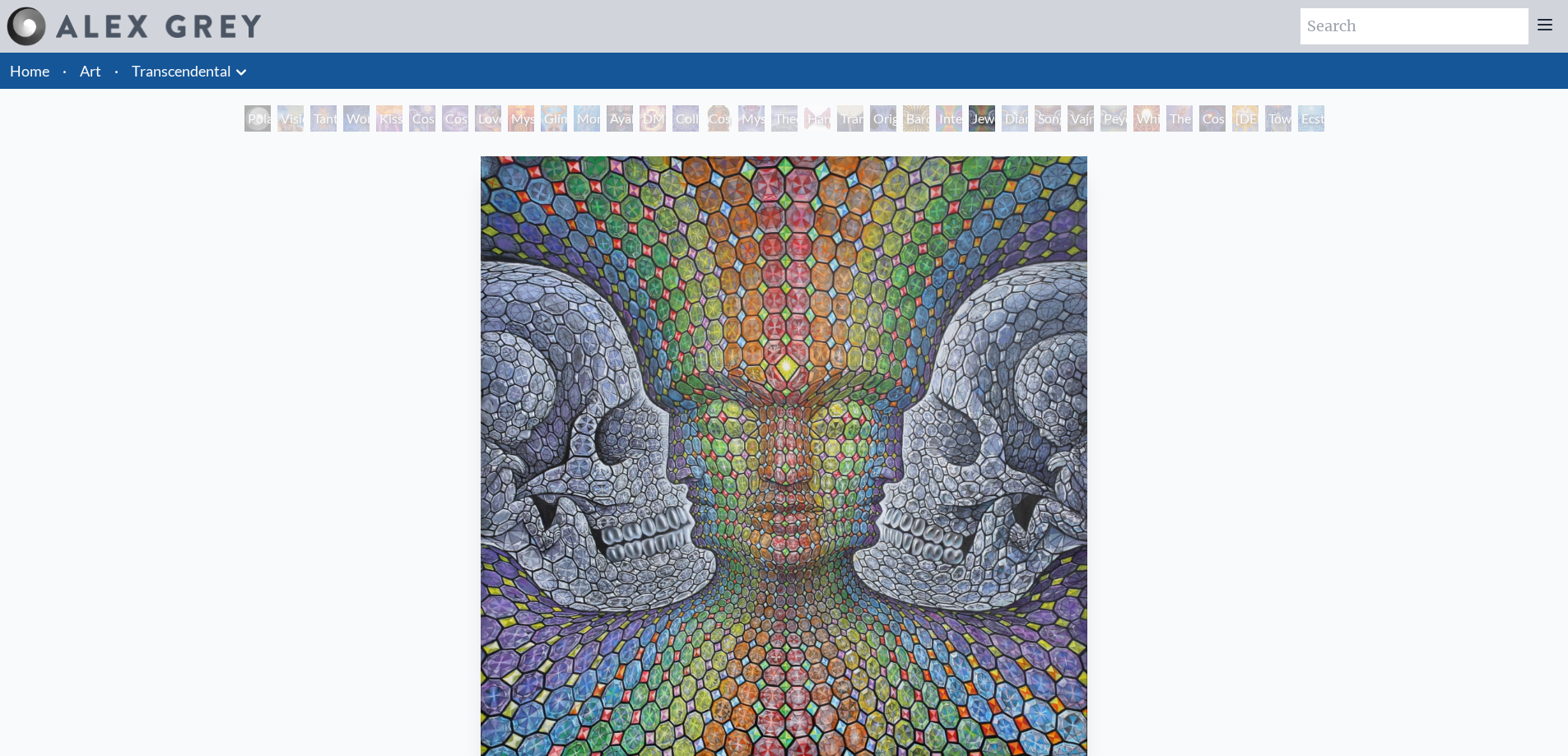
click at [1015, 127] on div "Diamond Being" at bounding box center [1015, 117] width 26 height 26
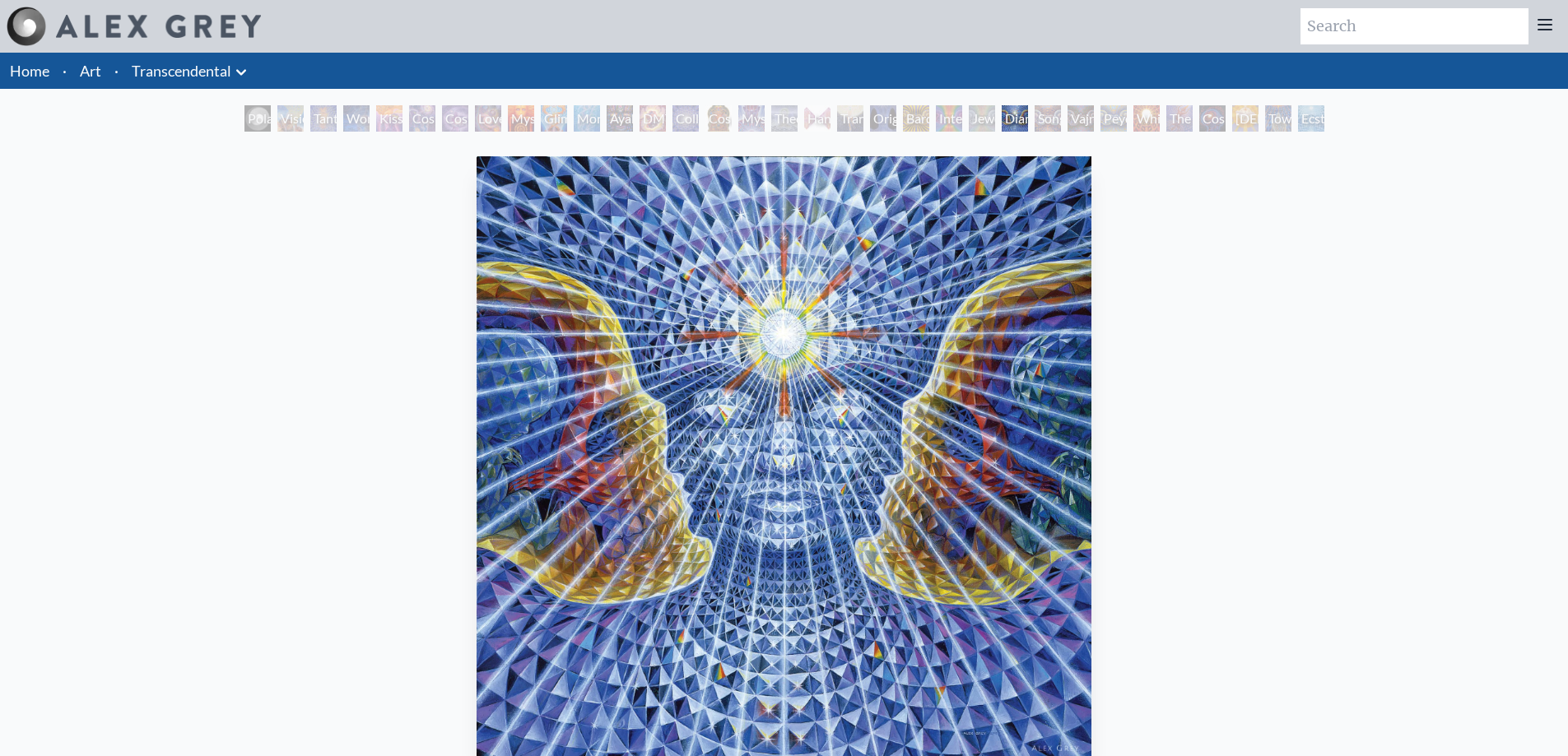
click at [1035, 125] on div "Song of Vajra Being" at bounding box center [1048, 117] width 26 height 26
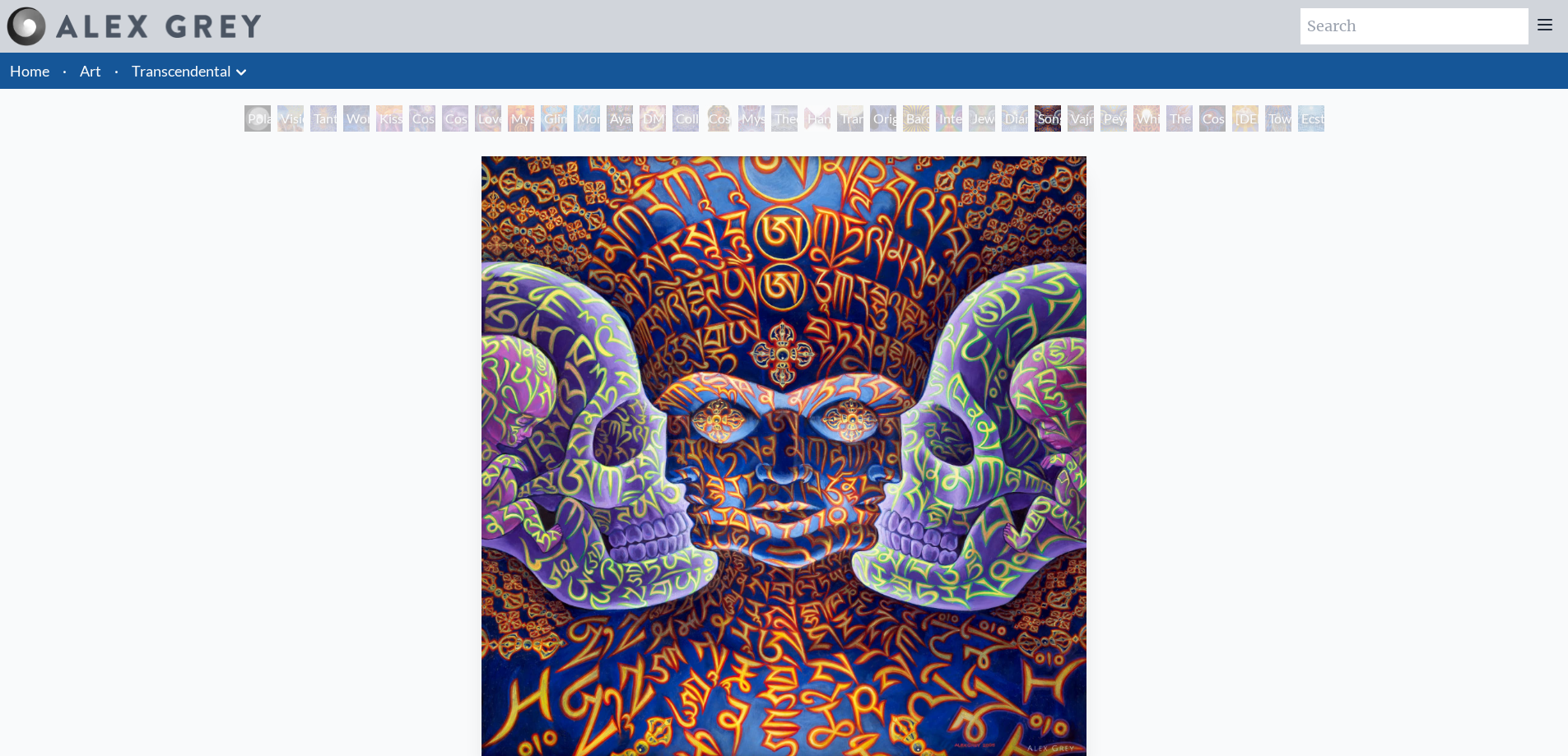
click at [1076, 126] on div "Vajra Being" at bounding box center [1080, 117] width 26 height 26
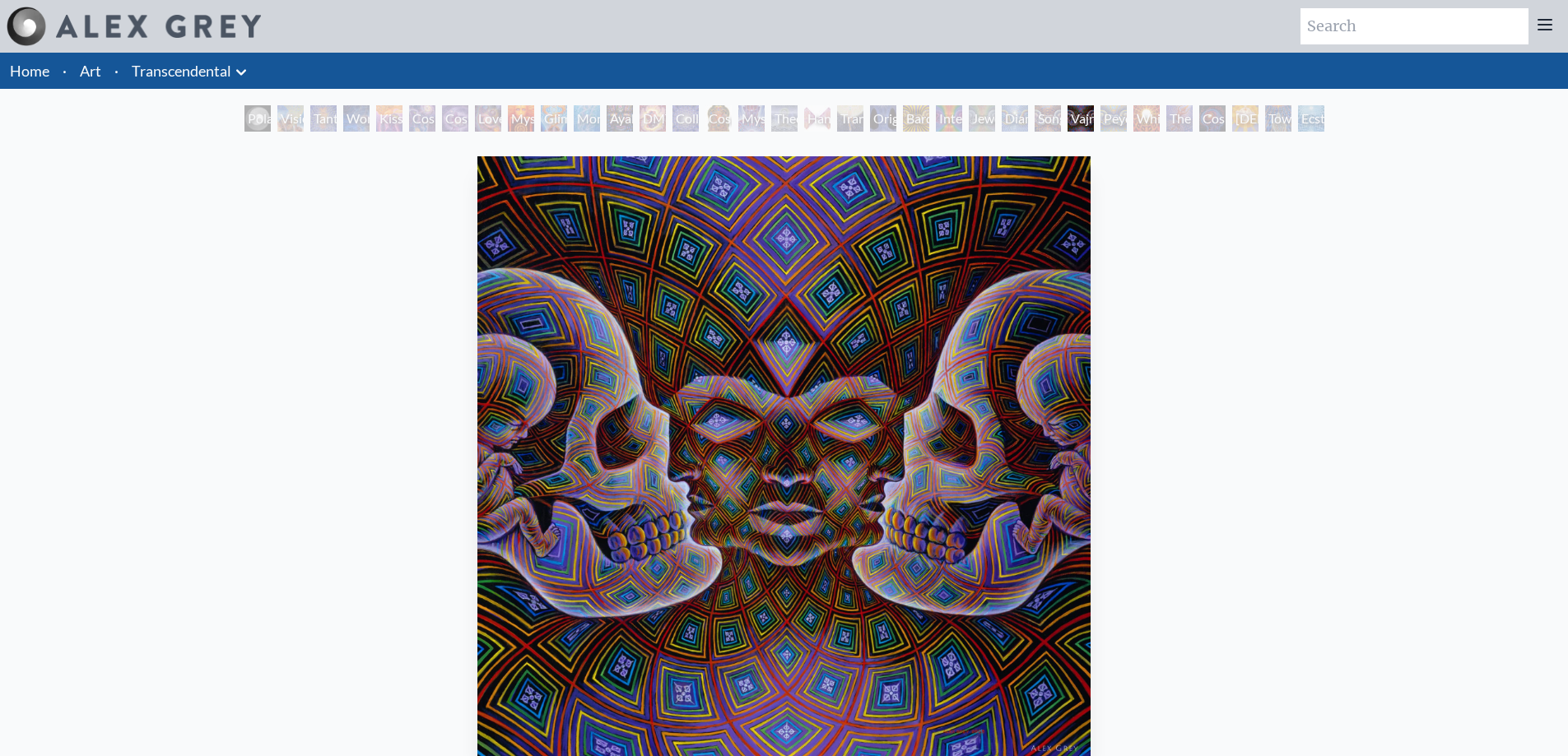
click at [1127, 122] on div "Peyote Being" at bounding box center [1113, 117] width 26 height 26
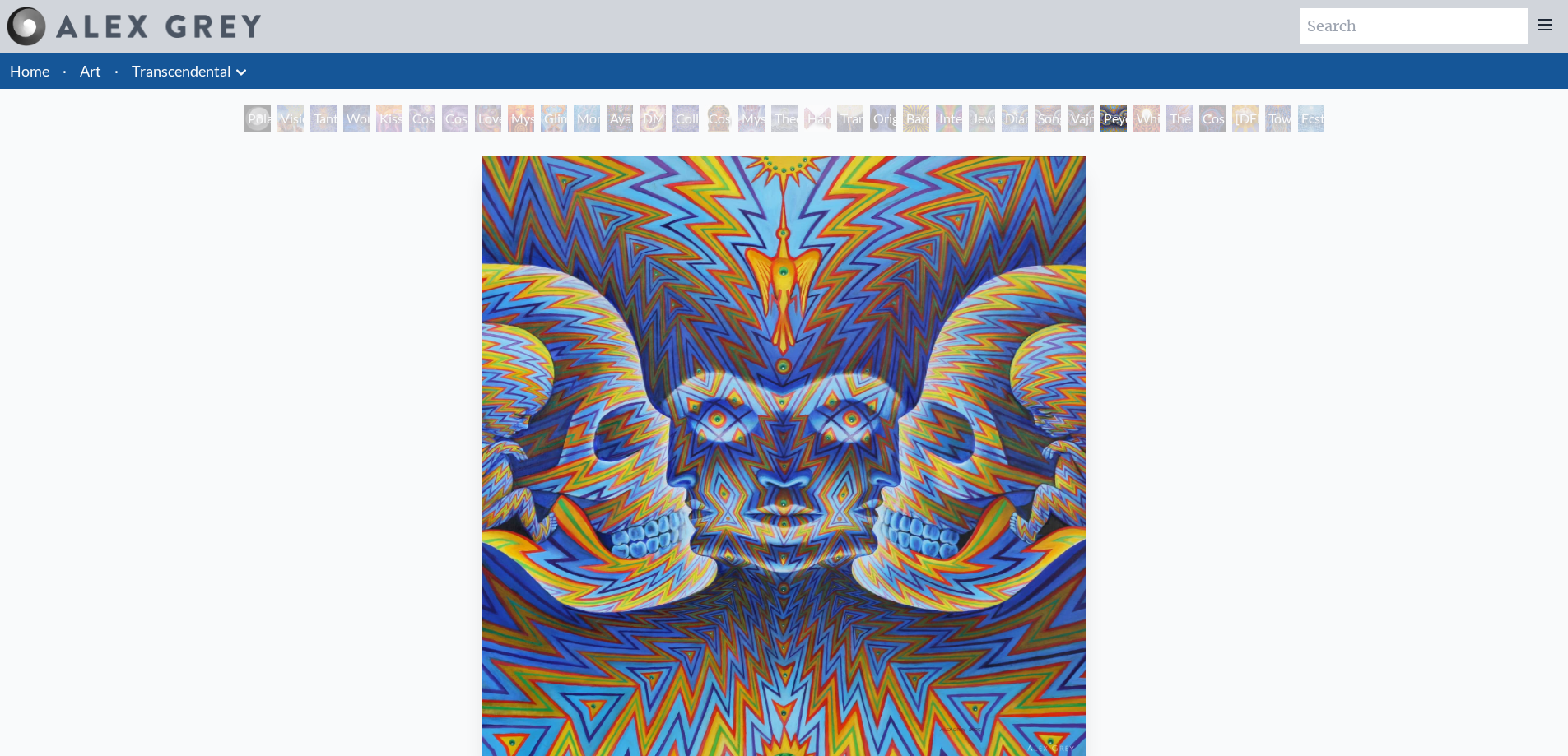
click at [1155, 115] on div "White Light" at bounding box center [1146, 117] width 26 height 26
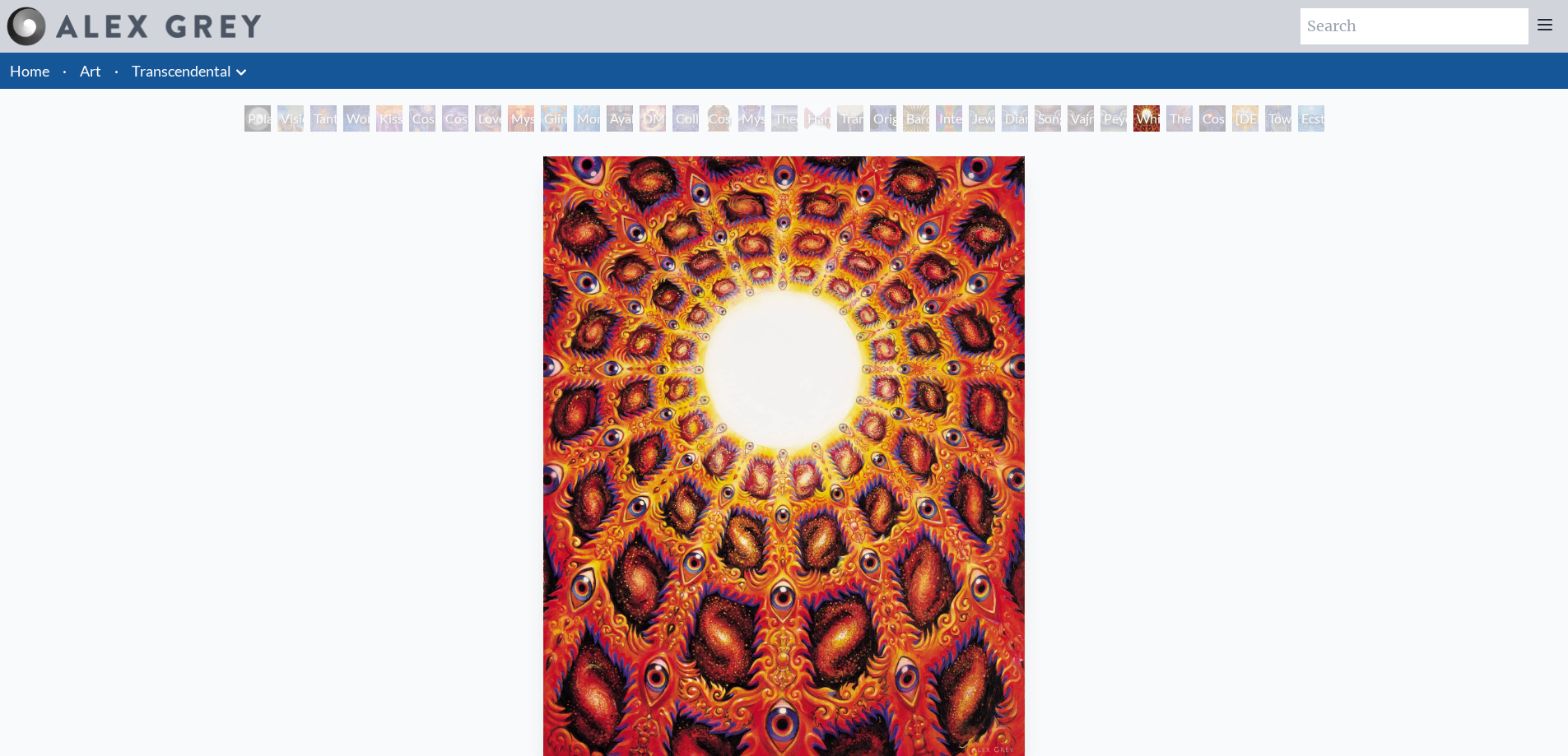
click at [1172, 128] on div "The Great Turn" at bounding box center [1179, 117] width 26 height 26
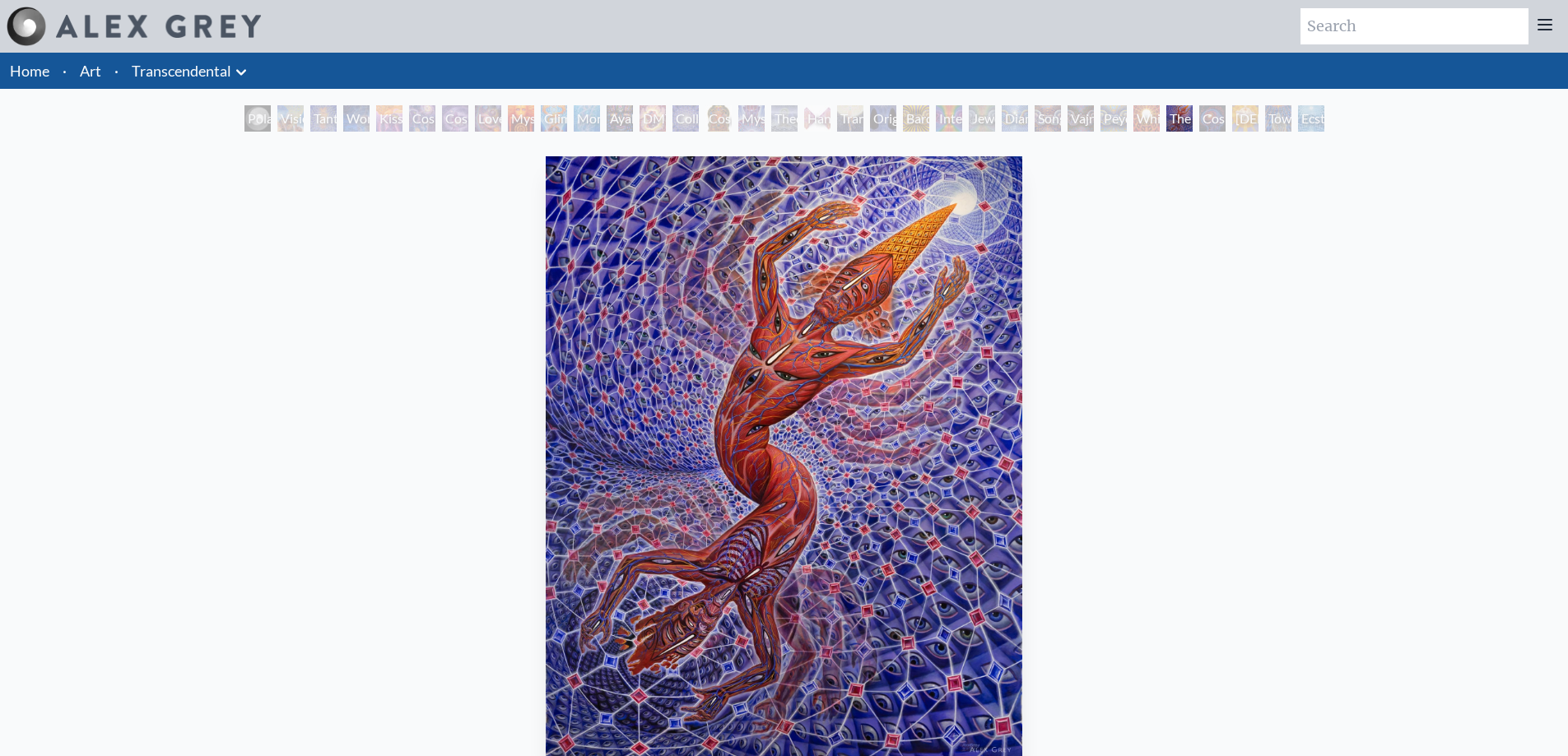
click at [1210, 128] on div "Cosmic Consciousness" at bounding box center [1212, 117] width 26 height 26
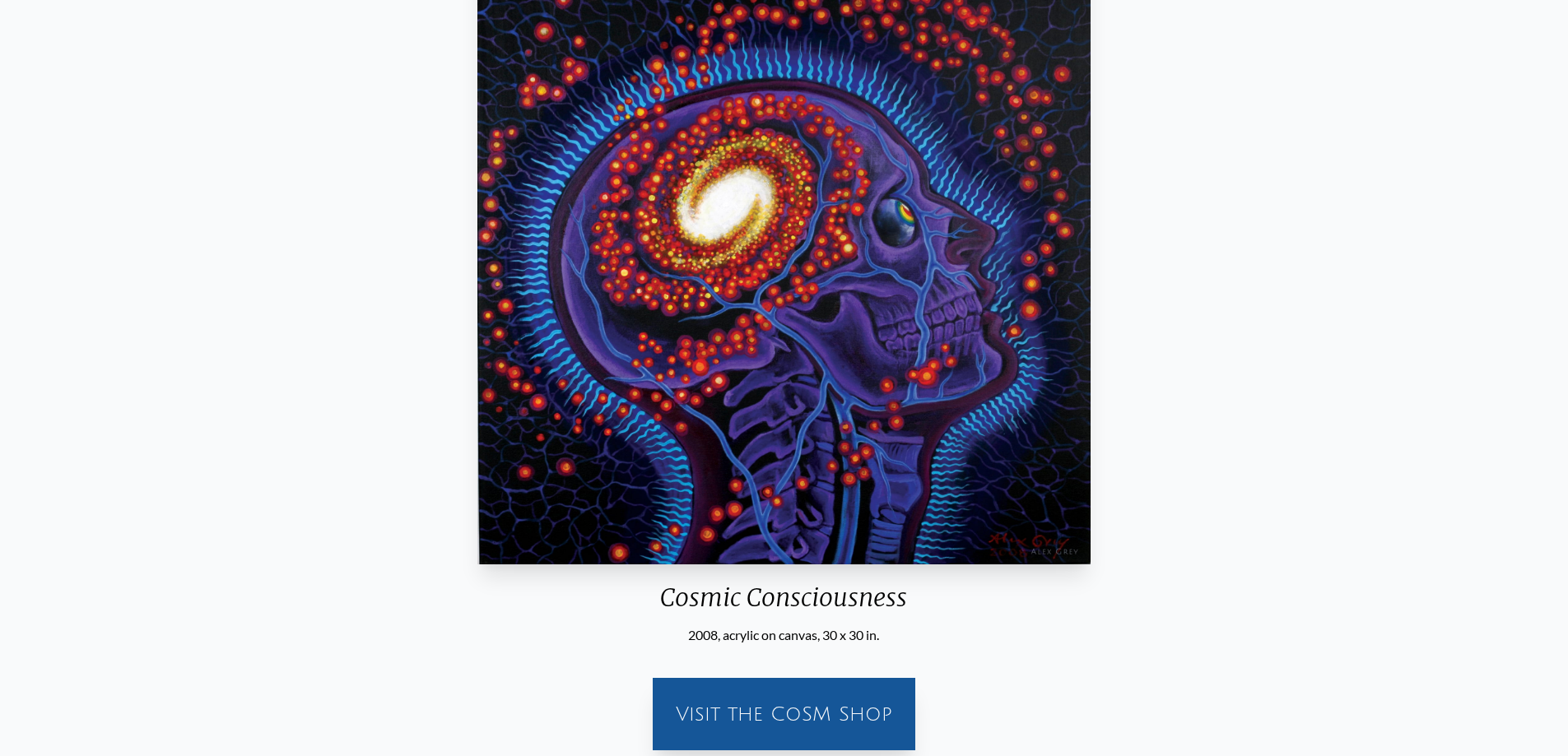
scroll to position [83, 0]
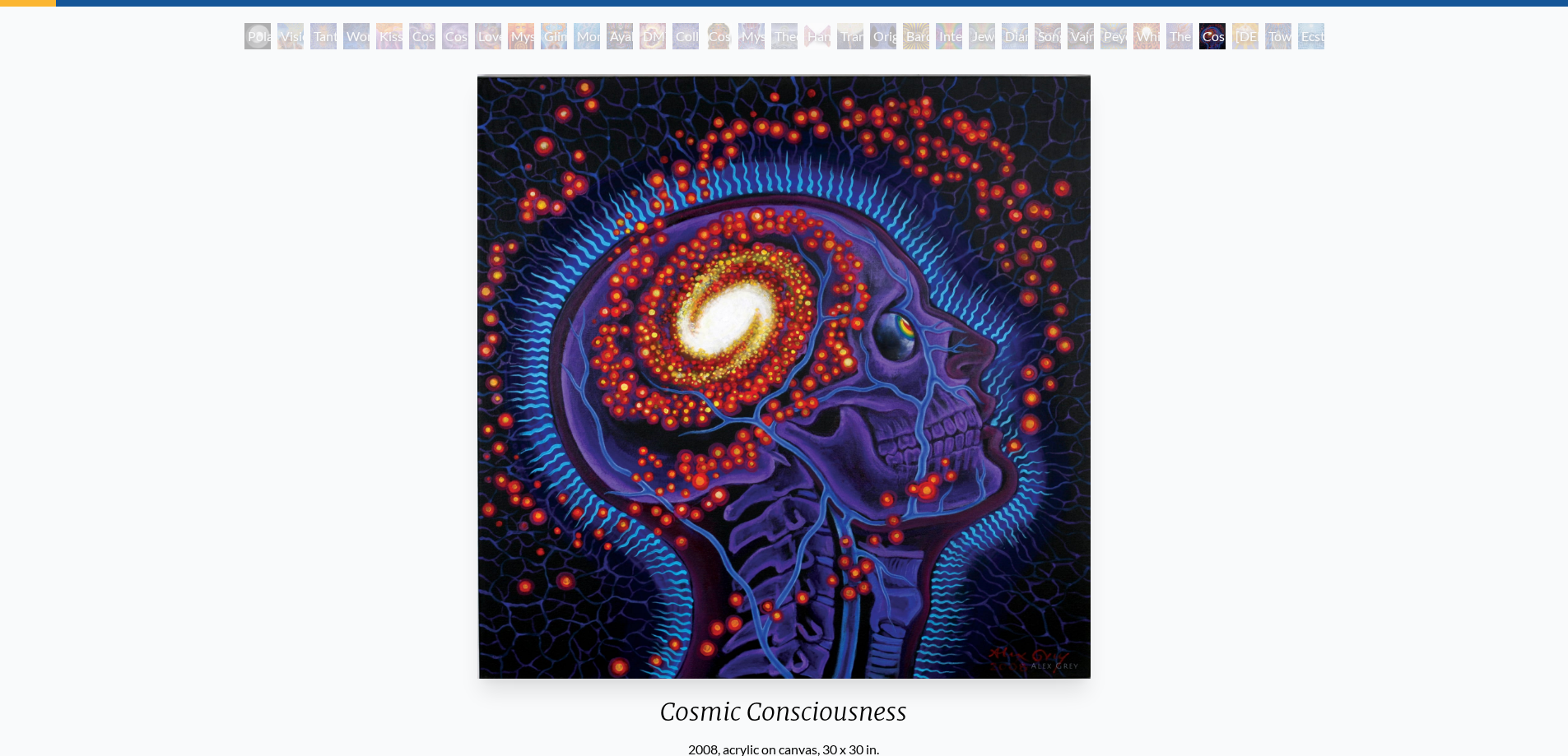
click at [1241, 45] on div "[DEMOGRAPHIC_DATA]" at bounding box center [1245, 36] width 26 height 26
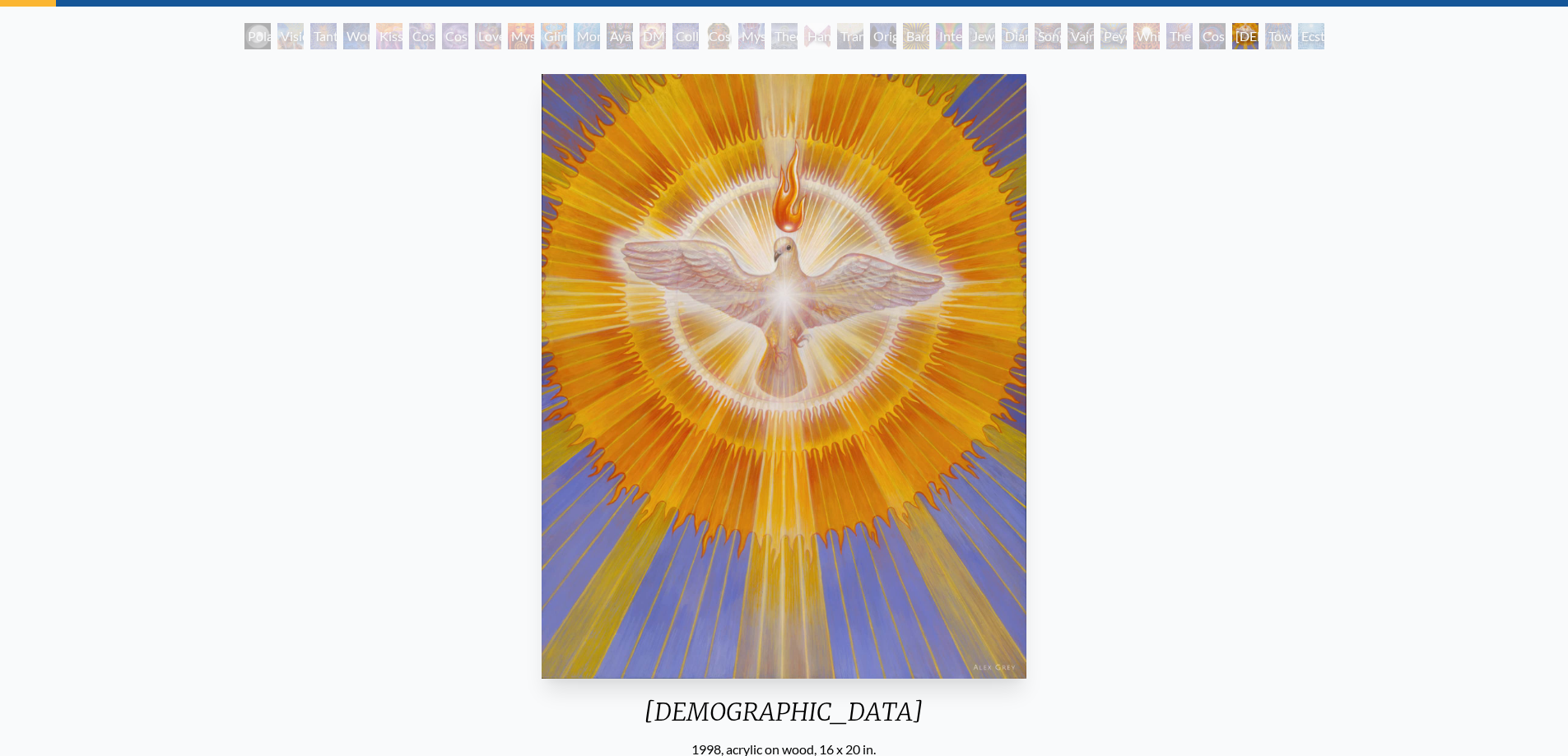
click at [1285, 29] on div "Toward the One" at bounding box center [1278, 36] width 26 height 26
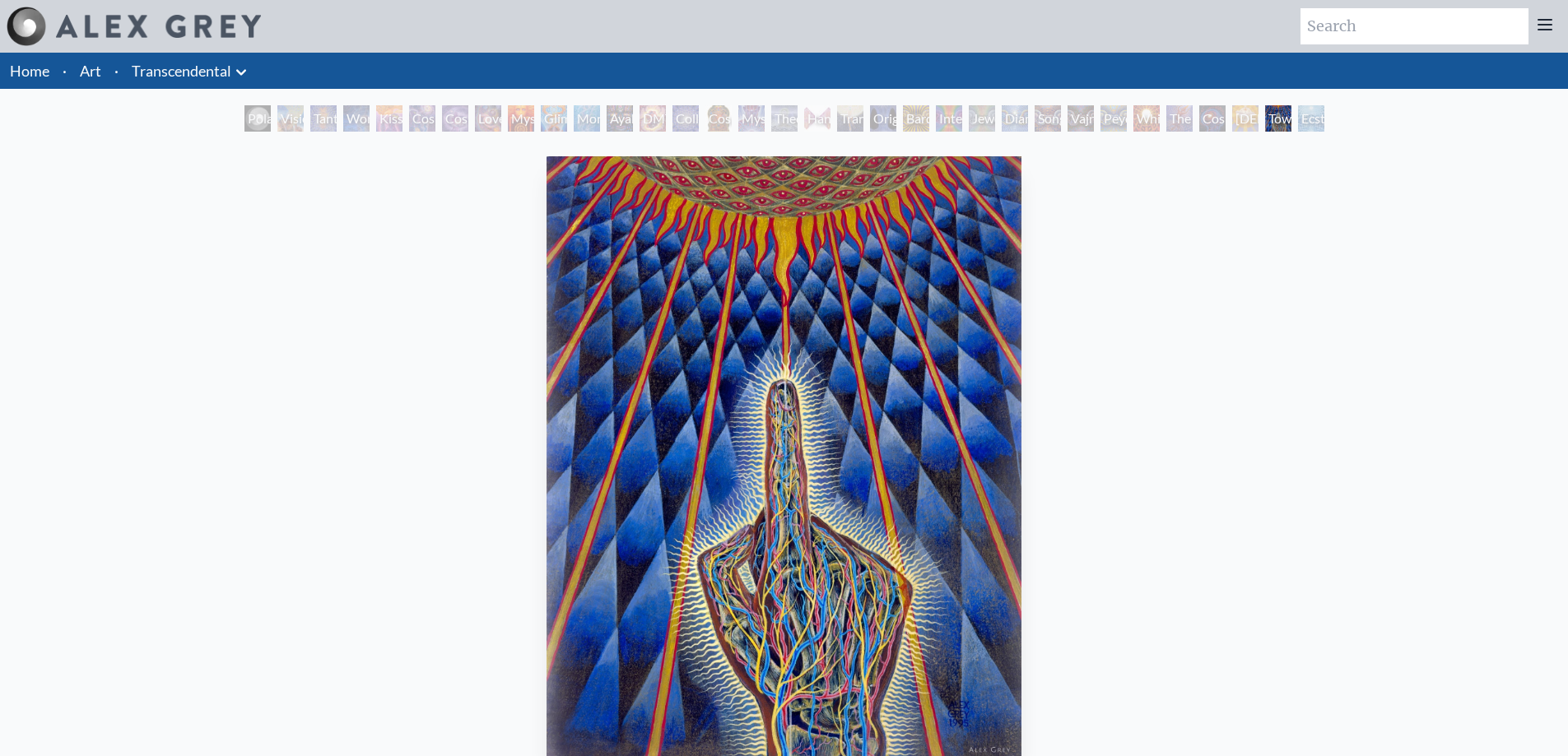
click at [1285, 114] on div "Toward the One" at bounding box center [1278, 117] width 26 height 26
click at [1312, 128] on div "Ecstasy" at bounding box center [1311, 117] width 26 height 26
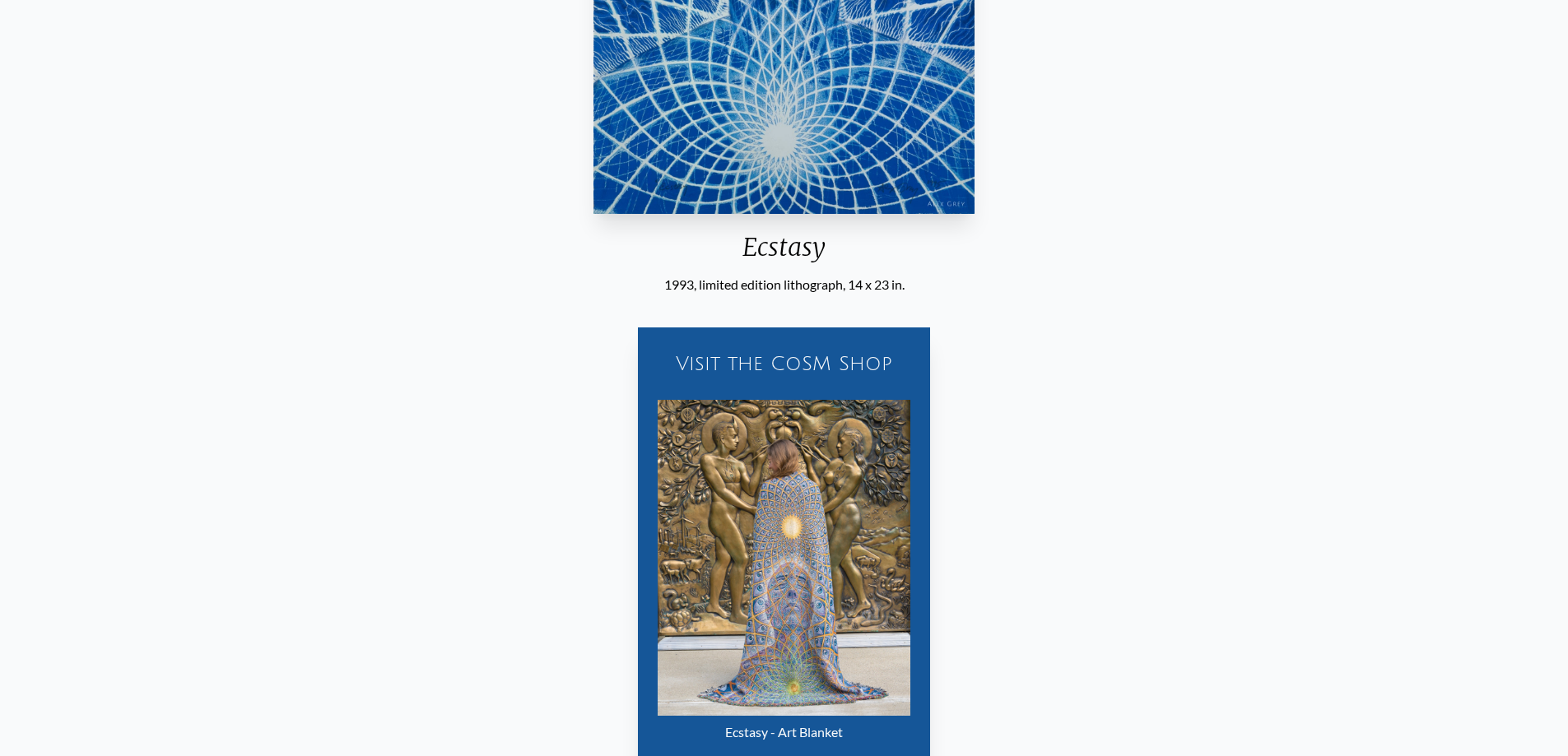
scroll to position [658, 0]
